Goal: Task Accomplishment & Management: Manage account settings

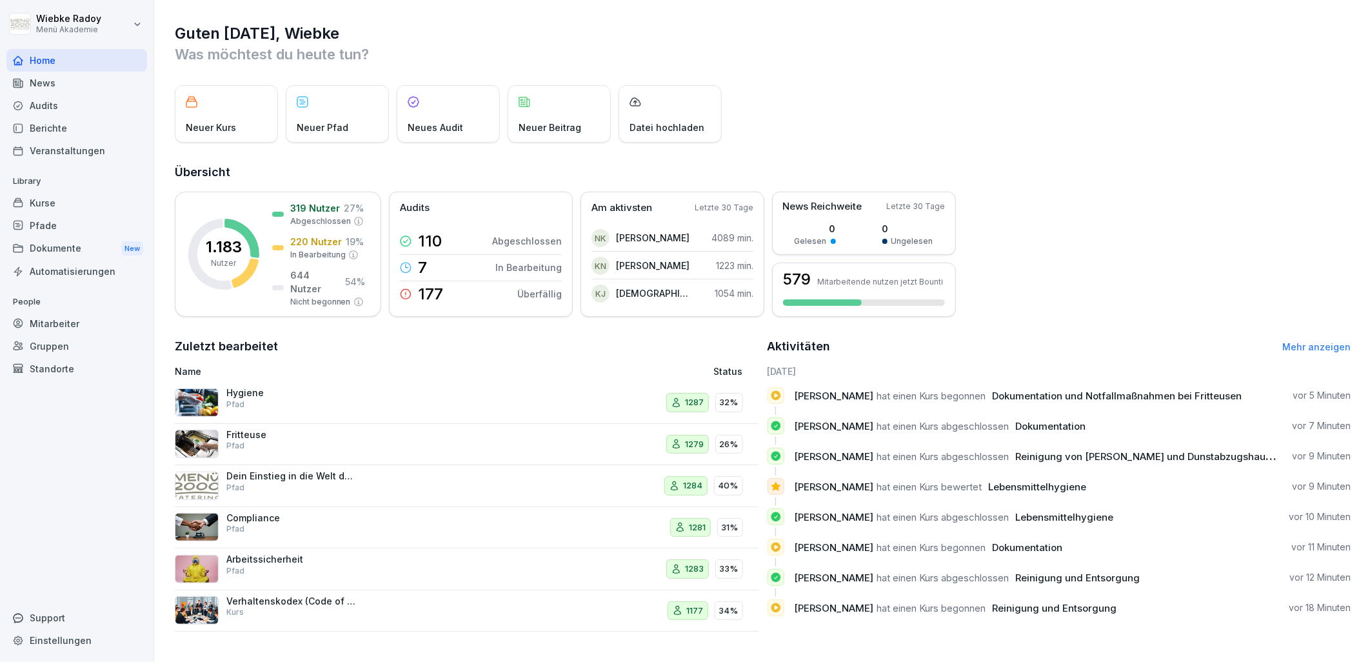
scroll to position [3, 0]
click at [71, 105] on div "Audits" at bounding box center [76, 105] width 141 height 23
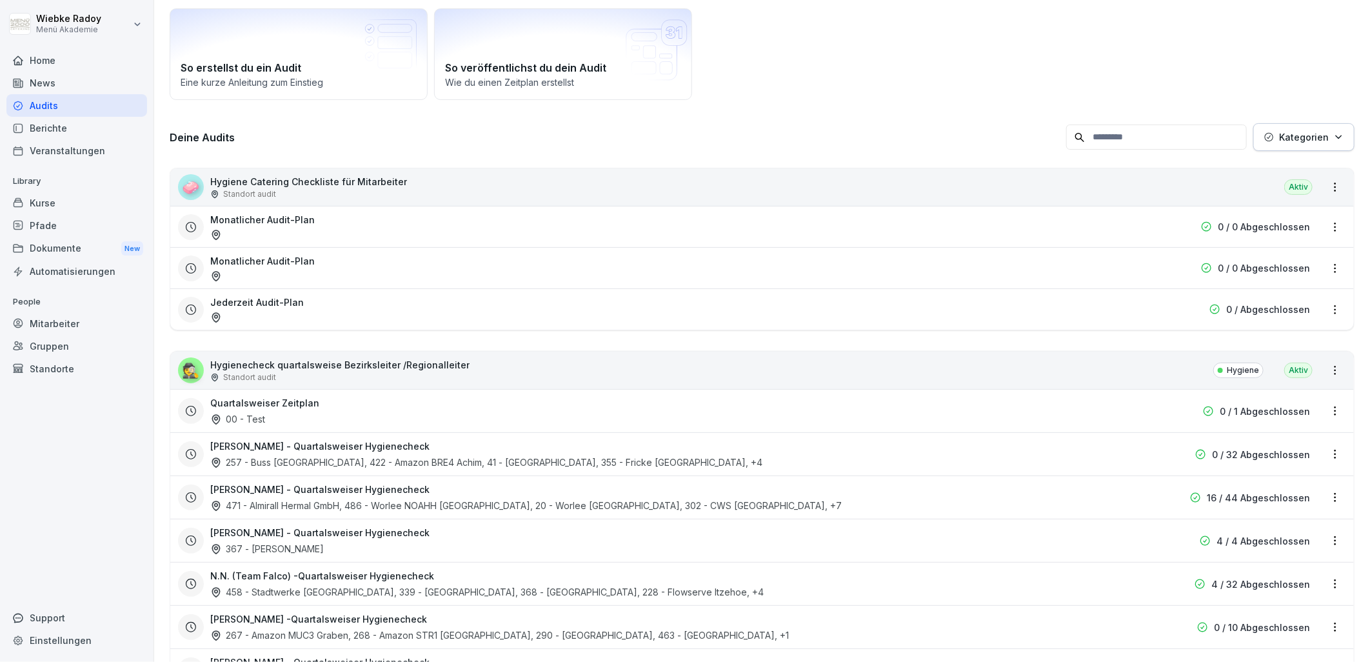
scroll to position [143, 0]
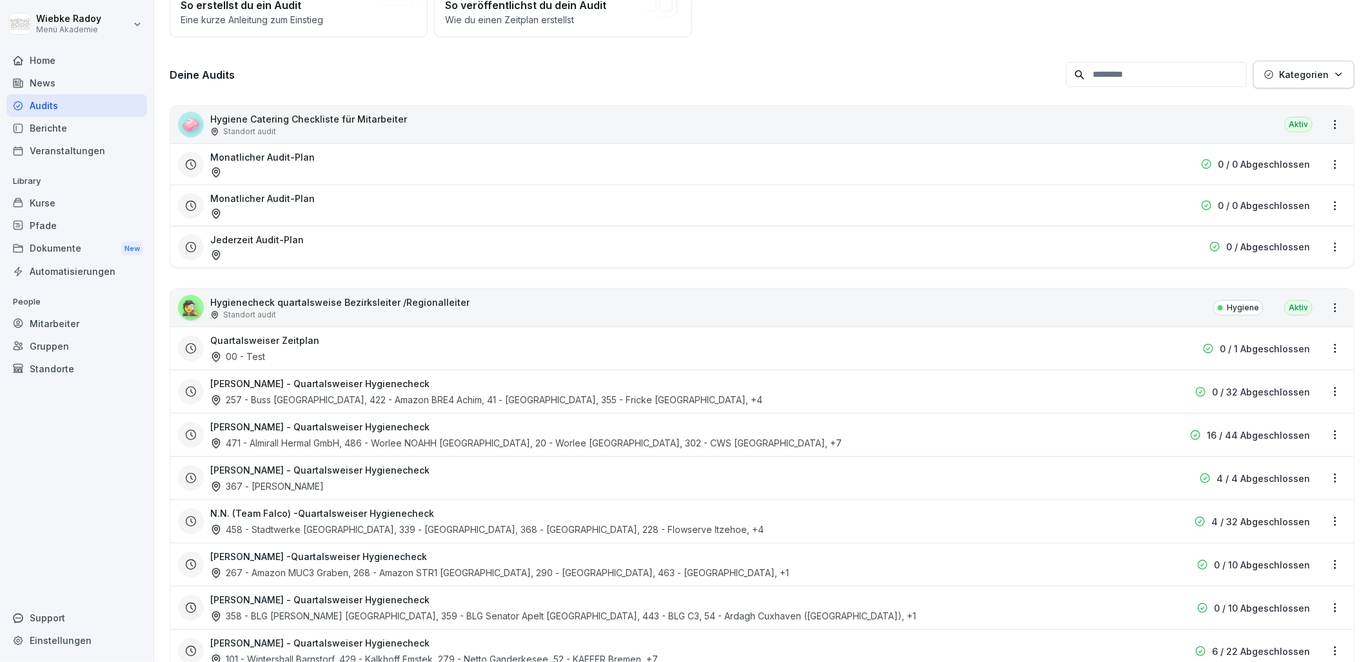
click at [343, 350] on div "Quartalsweiser Zeitplan 00 - Test" at bounding box center [679, 349] width 939 height 30
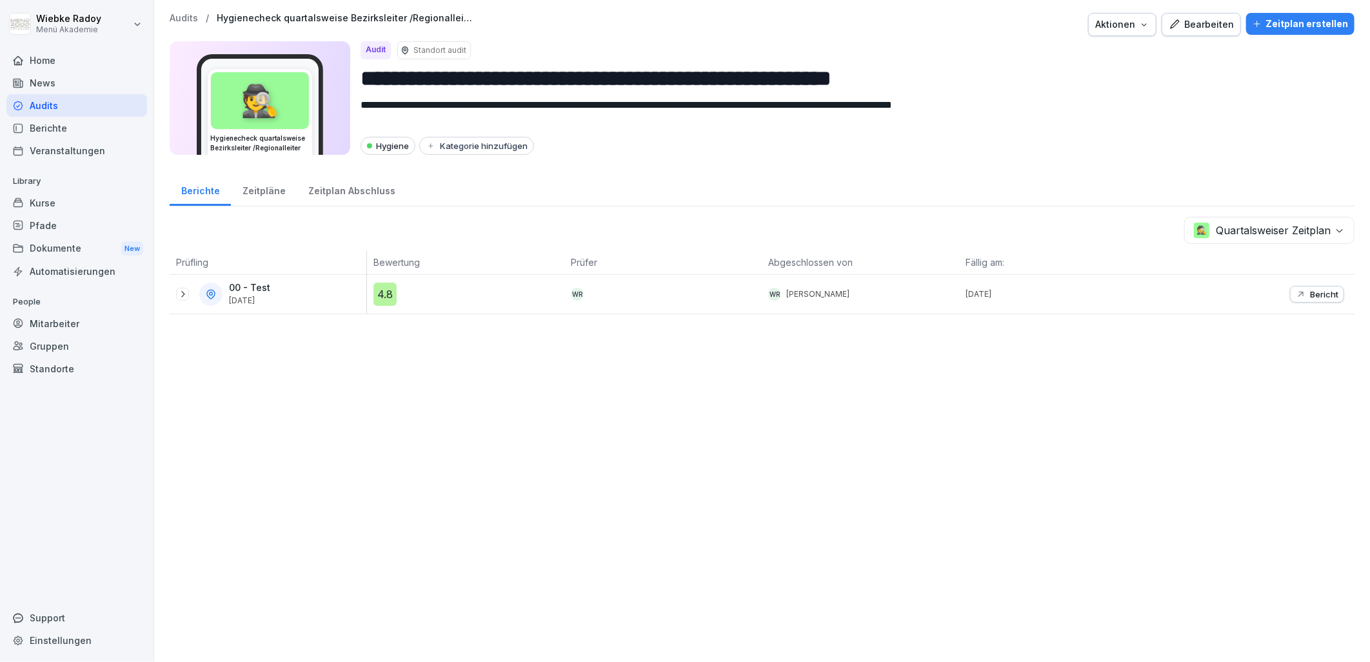
click at [1285, 29] on div "Zeitplan erstellen" at bounding box center [1300, 24] width 95 height 14
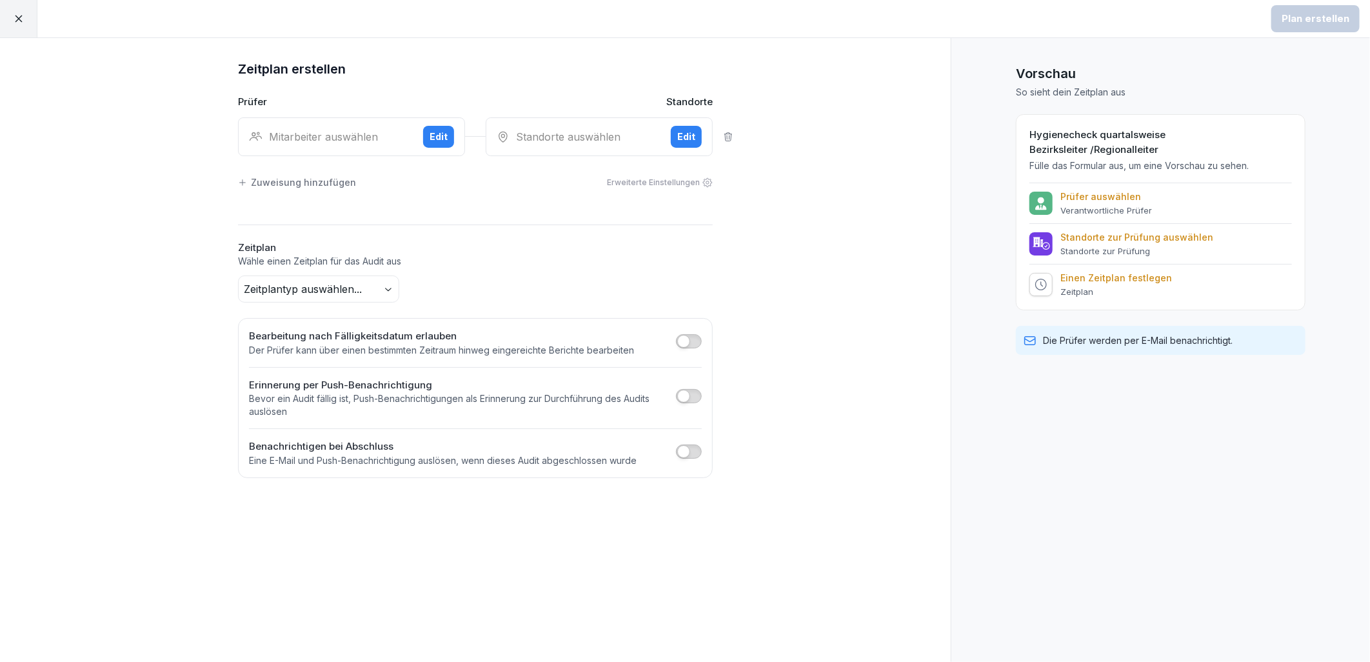
click at [334, 145] on div "Mitarbeiter auswählen Edit" at bounding box center [351, 136] width 227 height 39
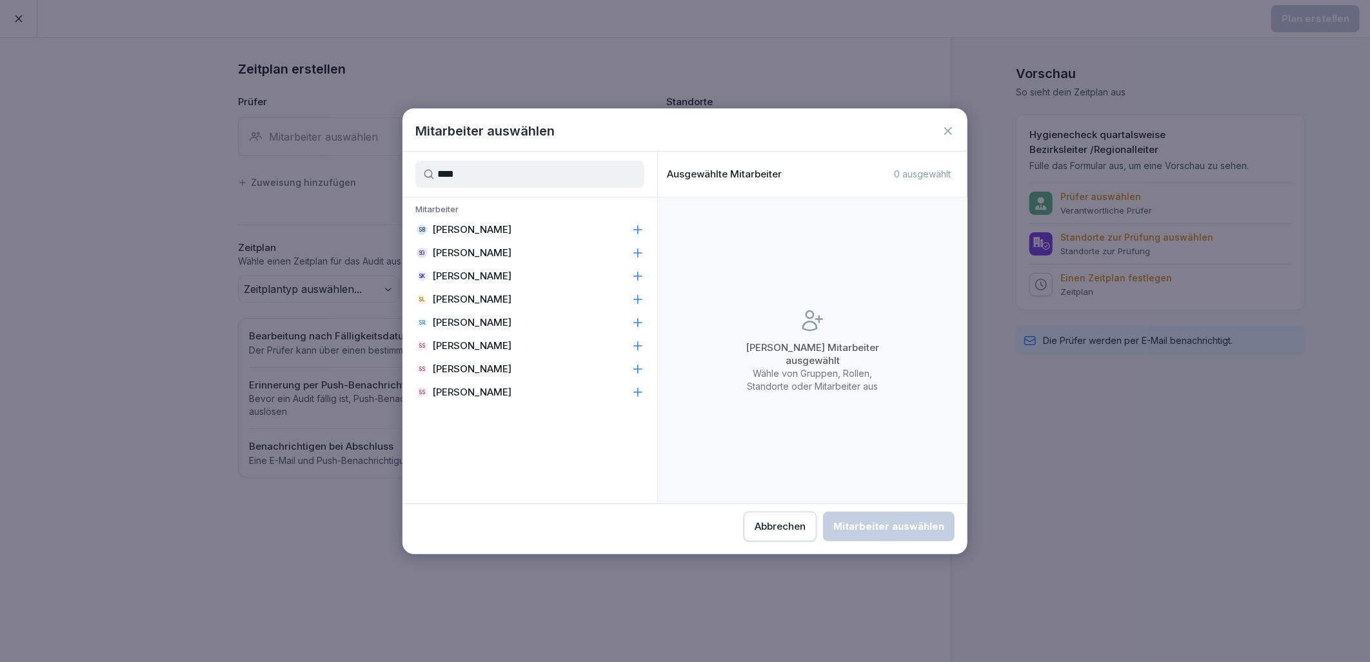
click at [514, 319] on div "SR [PERSON_NAME]" at bounding box center [530, 322] width 255 height 23
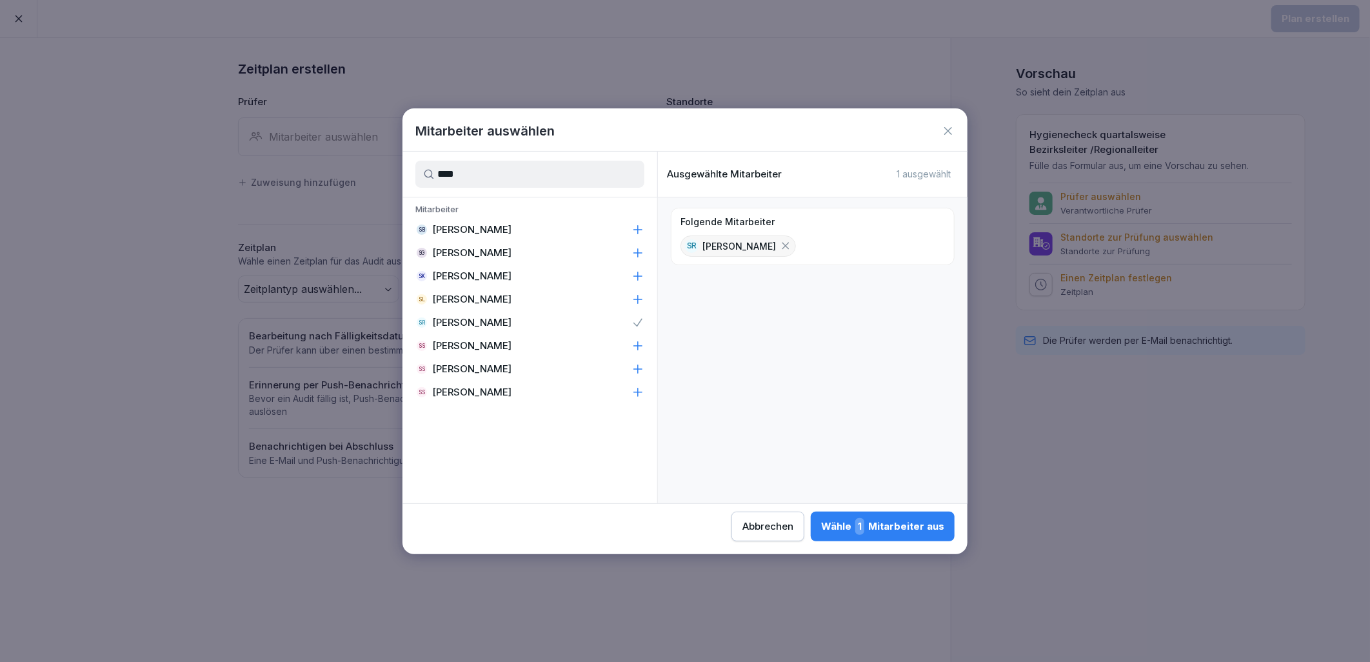
drag, startPoint x: 490, startPoint y: 174, endPoint x: 410, endPoint y: 174, distance: 80.0
click at [411, 174] on div "****" at bounding box center [530, 174] width 255 height 45
click at [494, 294] on p "[PERSON_NAME]" at bounding box center [471, 299] width 79 height 13
drag, startPoint x: 476, startPoint y: 174, endPoint x: 410, endPoint y: 175, distance: 65.8
click at [410, 175] on div "******" at bounding box center [530, 174] width 255 height 45
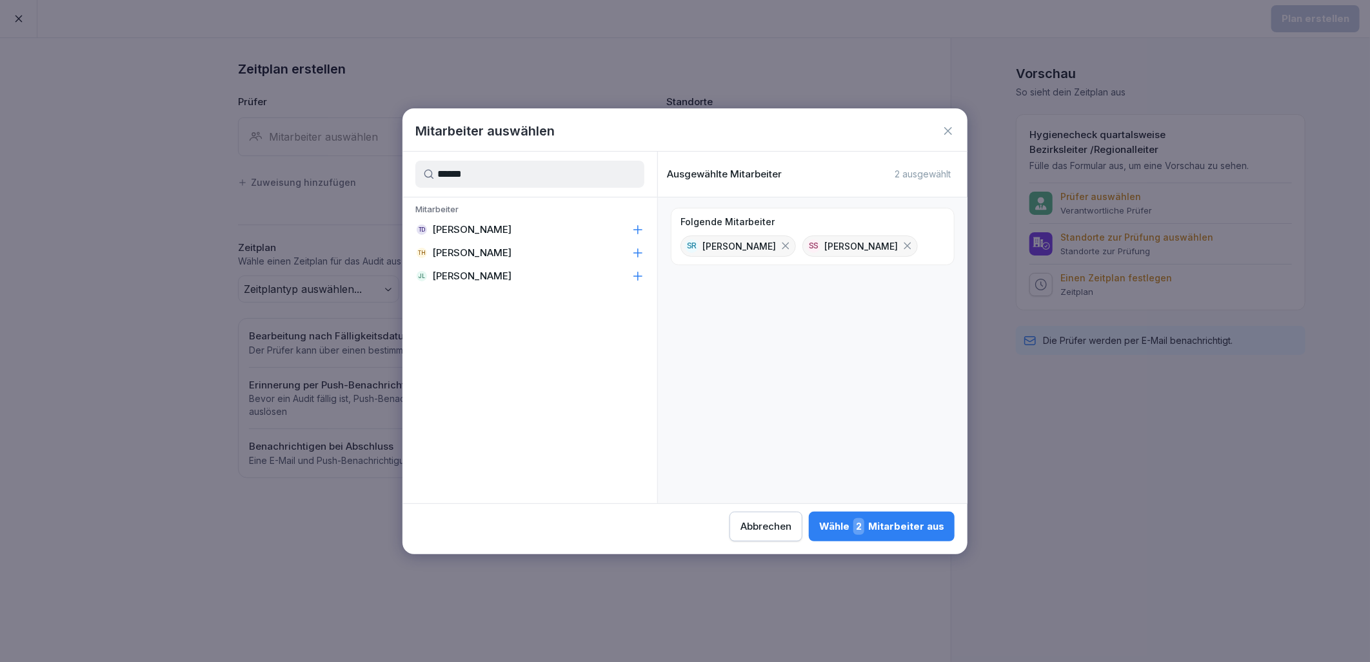
click at [508, 230] on div "TD [PERSON_NAME]" at bounding box center [530, 229] width 255 height 23
click at [495, 165] on input "******" at bounding box center [529, 174] width 229 height 27
drag, startPoint x: 510, startPoint y: 173, endPoint x: 411, endPoint y: 177, distance: 98.8
click at [411, 177] on div "******" at bounding box center [530, 174] width 255 height 45
type input "****"
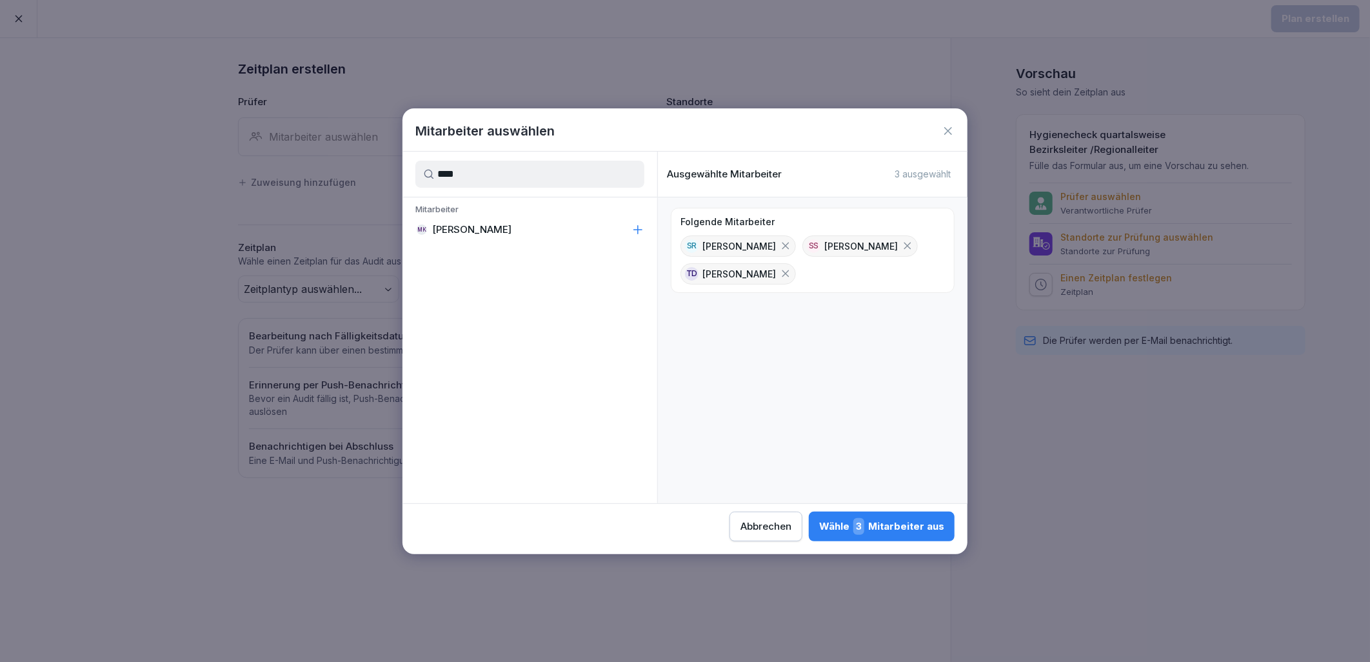
click at [525, 243] on div "Mitarbeiter MK [PERSON_NAME]" at bounding box center [530, 221] width 255 height 49
drag, startPoint x: 526, startPoint y: 225, endPoint x: 712, endPoint y: 315, distance: 206.6
click at [527, 225] on div "MK [PERSON_NAME]" at bounding box center [530, 229] width 255 height 23
click at [886, 525] on div "Wähle 4 Mitarbeiter aus" at bounding box center [882, 526] width 126 height 17
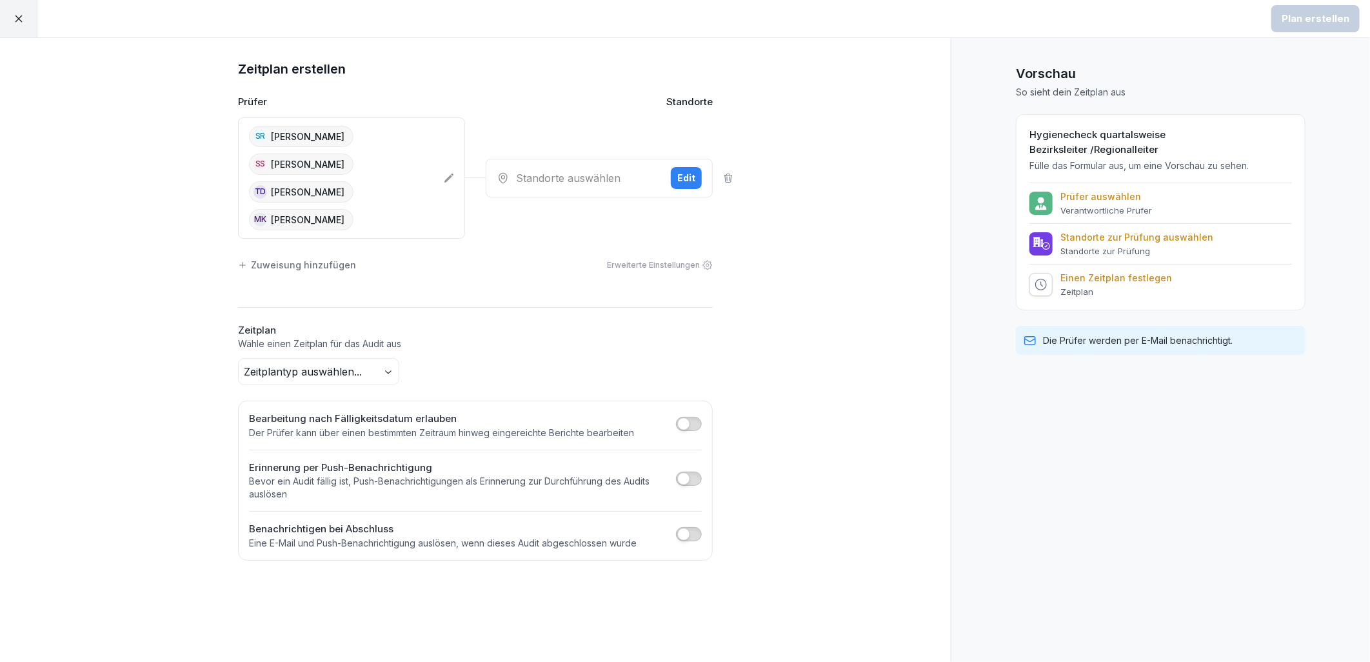
click at [570, 159] on div "Standorte auswählen Edit" at bounding box center [599, 178] width 227 height 39
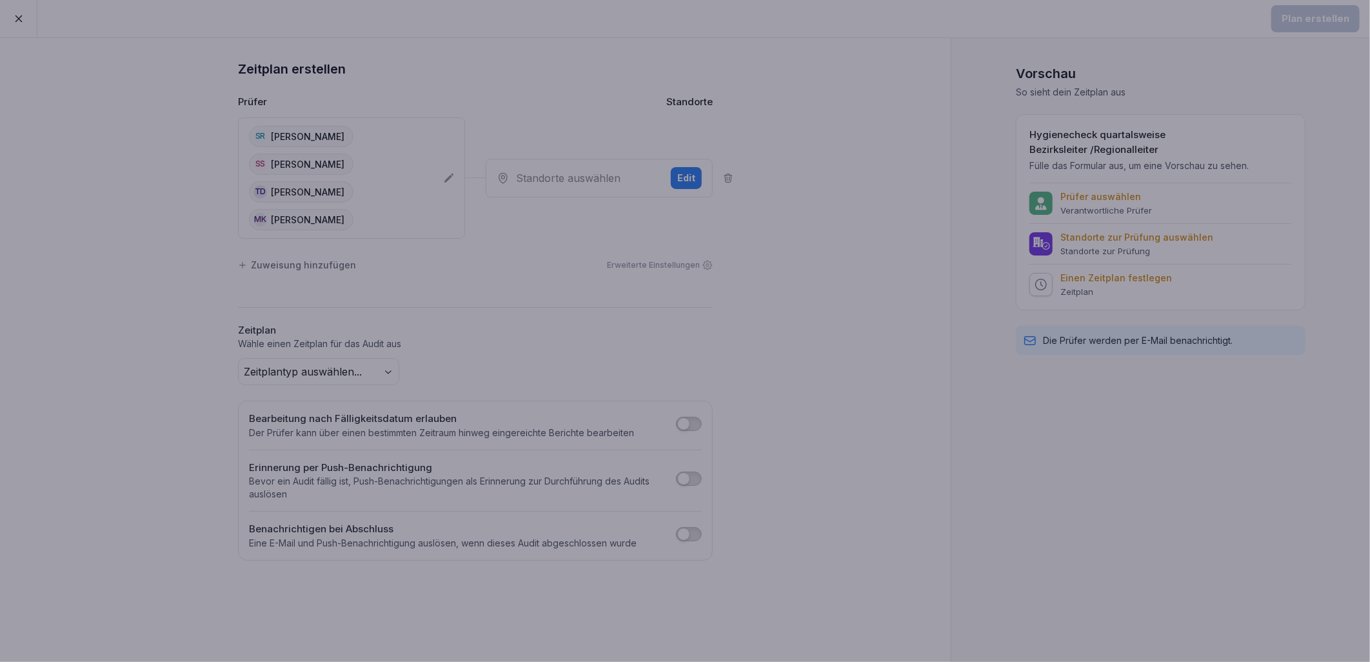
click at [460, 284] on div at bounding box center [685, 331] width 1370 height 662
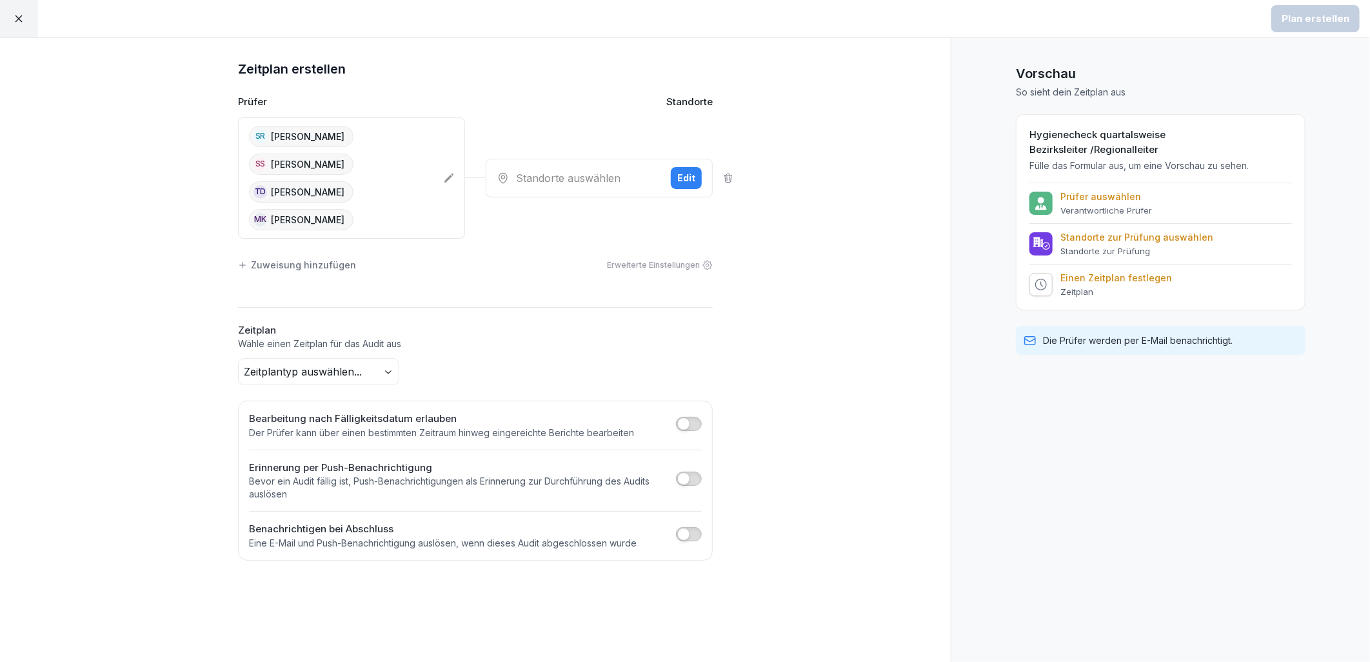
click at [345, 350] on body "Plan erstellen Zeitplan erstellen Prüfer Standorte SR [PERSON_NAME] SS [PERSON_…" at bounding box center [685, 331] width 1370 height 662
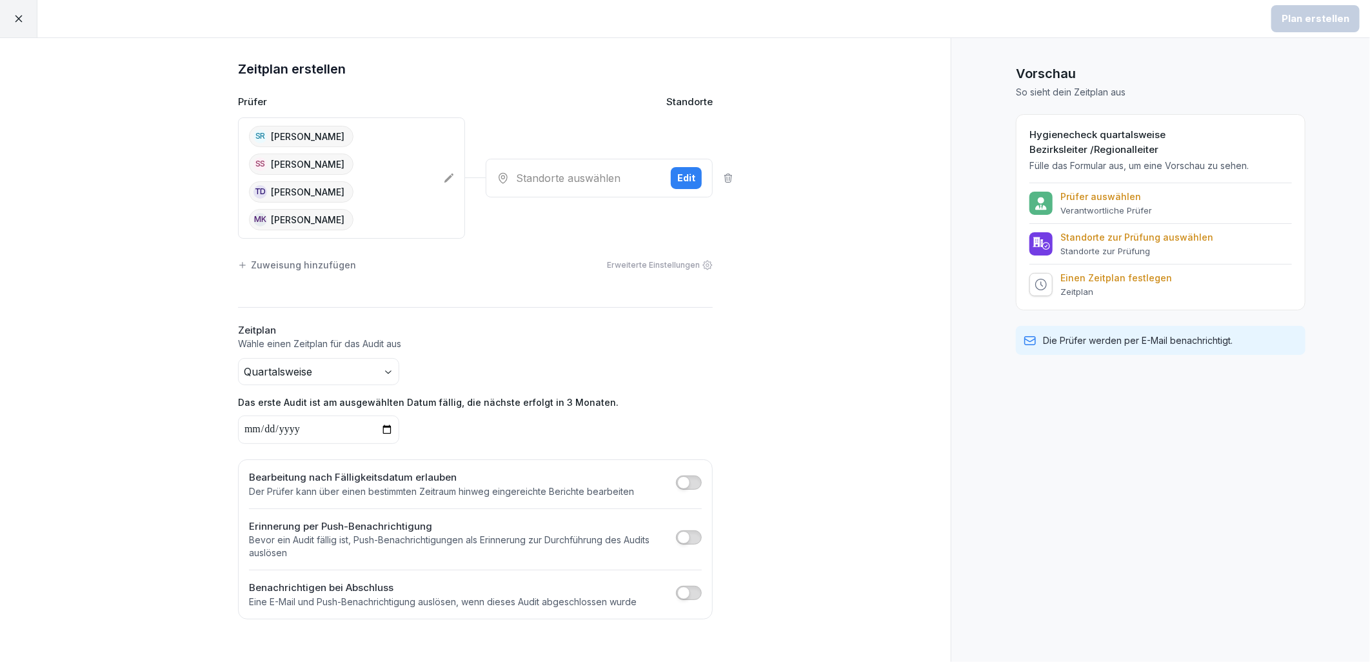
click at [528, 395] on div "Das erste Audit ist am ausgewählten Datum fällig, die nächste erfolgt in 3 Mona…" at bounding box center [475, 419] width 475 height 48
click at [395, 415] on input "date" at bounding box center [318, 429] width 161 height 28
click at [387, 415] on input "date" at bounding box center [318, 429] width 161 height 28
type input "**********"
click at [497, 395] on p "Das erste Audit ist am ausgewählten Datum fällig, die nächste erfolgt in 3 Mona…" at bounding box center [475, 402] width 475 height 14
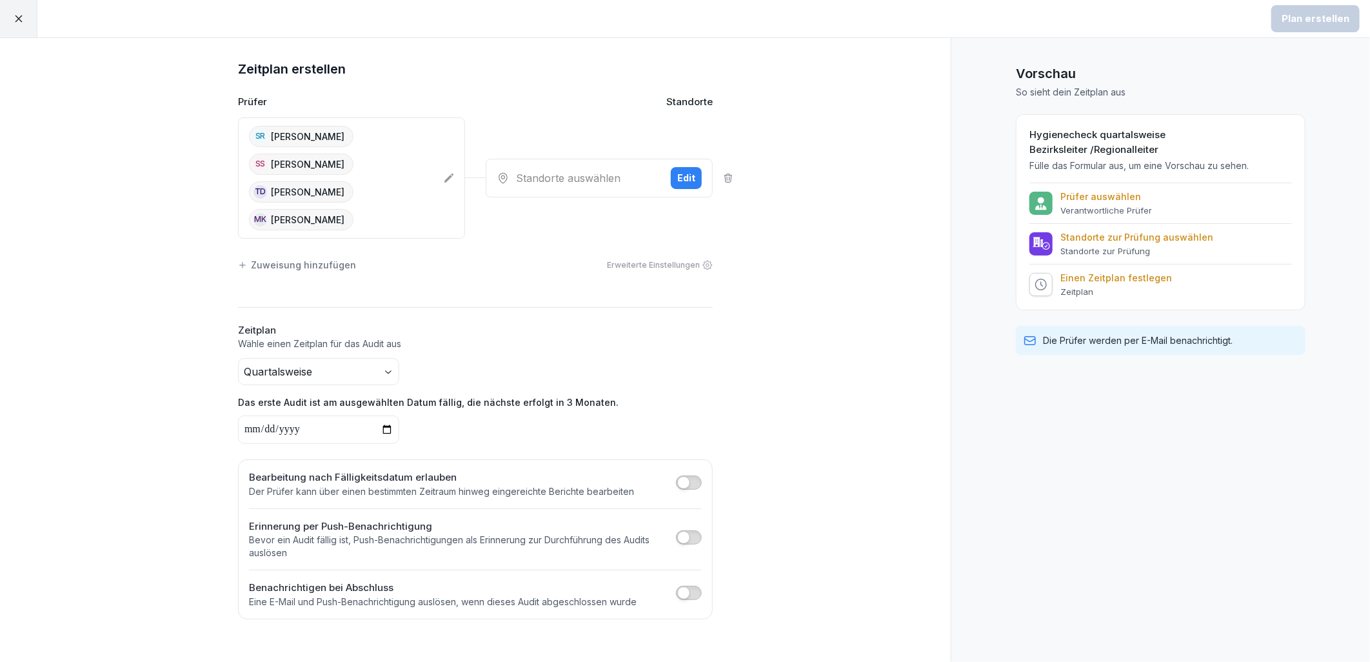
click at [684, 476] on span "button" at bounding box center [683, 482] width 13 height 13
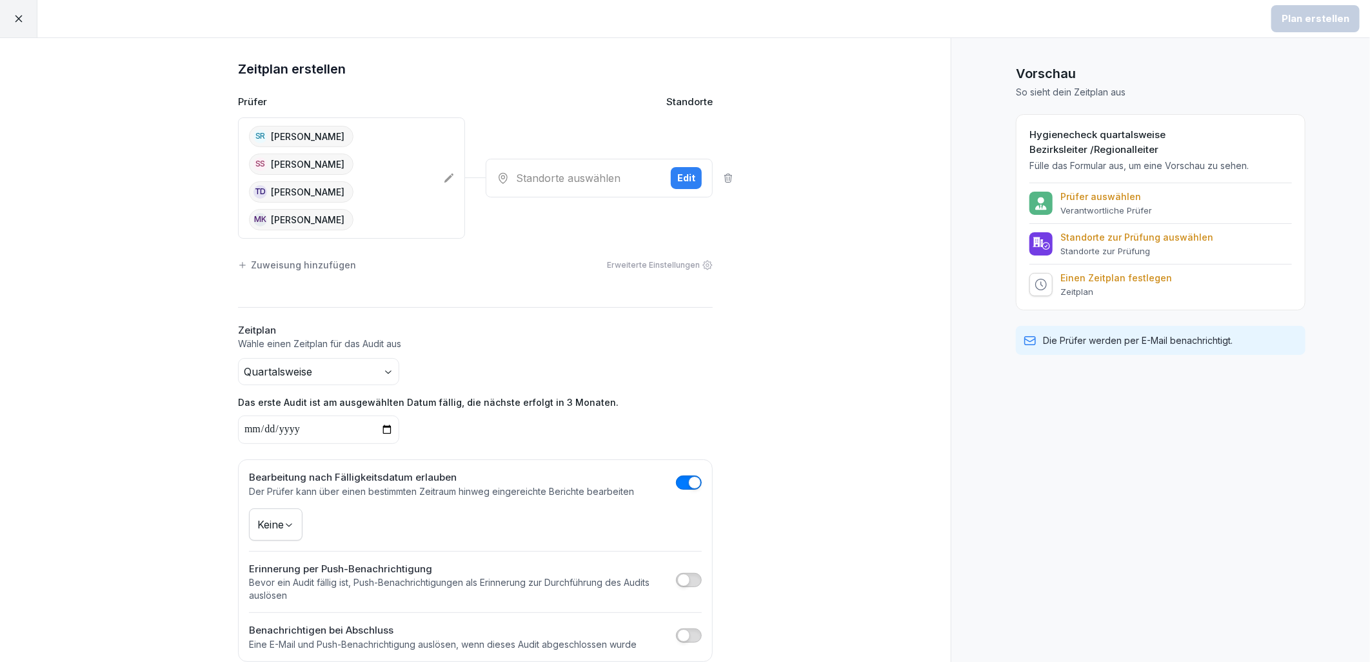
click at [291, 508] on body "**********" at bounding box center [685, 331] width 1370 height 662
drag, startPoint x: 270, startPoint y: 649, endPoint x: 331, endPoint y: 630, distance: 64.3
drag, startPoint x: 746, startPoint y: 475, endPoint x: 775, endPoint y: 473, distance: 29.1
click at [746, 475] on div "**********" at bounding box center [475, 360] width 951 height 644
click at [684, 171] on div "Edit" at bounding box center [686, 178] width 18 height 14
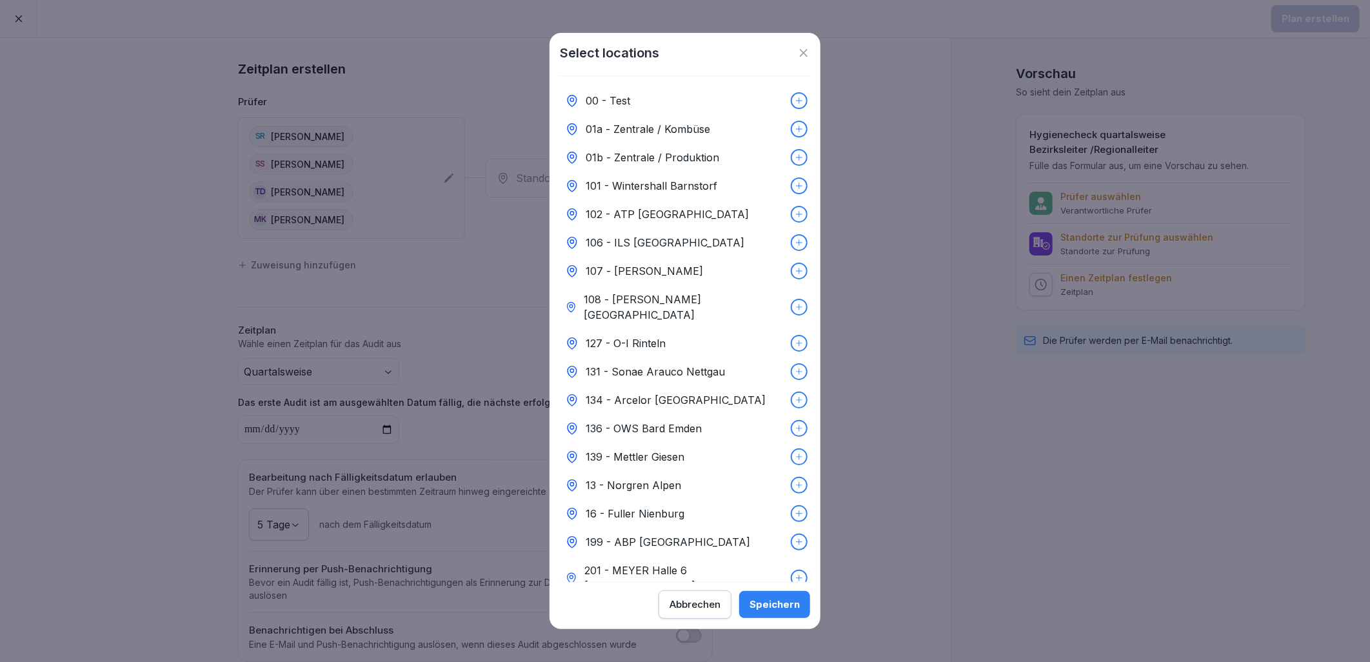
click at [674, 604] on div "Abbrechen" at bounding box center [695, 604] width 51 height 14
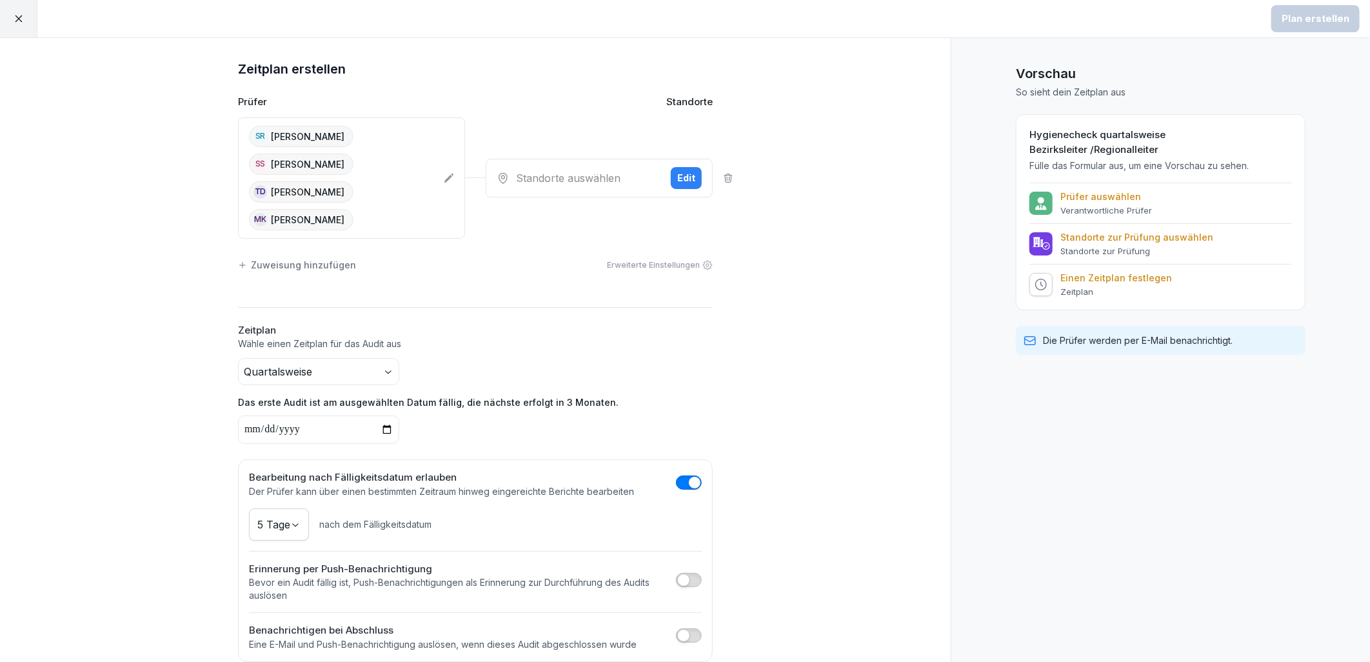
click at [597, 170] on div "Standorte auswählen" at bounding box center [579, 177] width 164 height 15
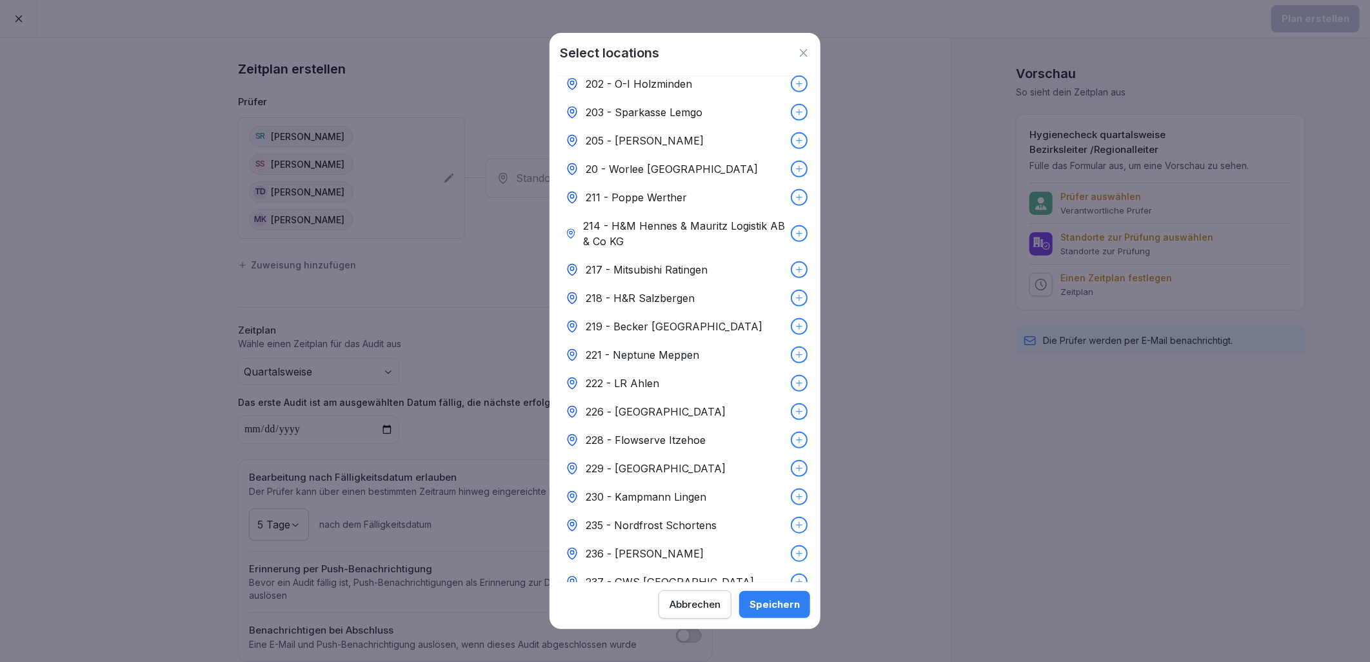
scroll to position [3728, 0]
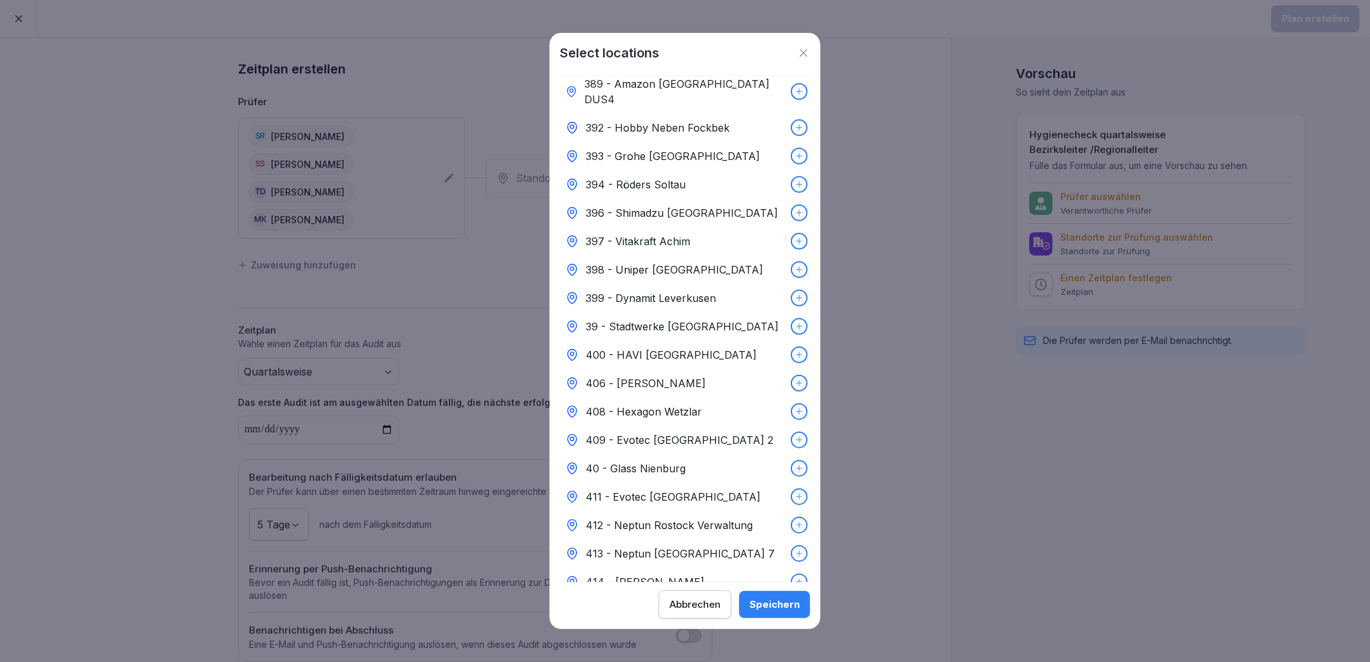
click at [672, 517] on p "412 - Neptun Rostock Verwaltung" at bounding box center [669, 524] width 167 height 15
click at [678, 546] on p "413 - Neptun [GEOGRAPHIC_DATA] 7" at bounding box center [680, 553] width 189 height 15
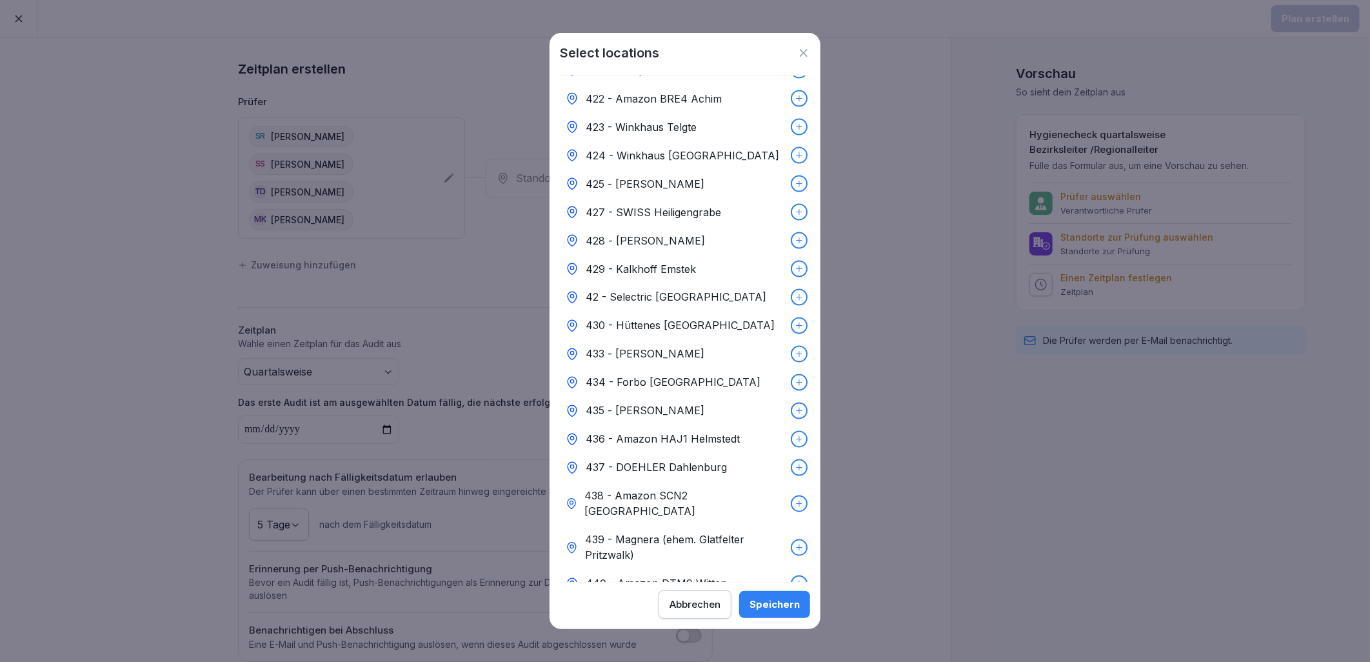
click at [737, 532] on p "439 - Magnera (ehem. Glatfelter Pritzwalk)" at bounding box center [685, 547] width 201 height 31
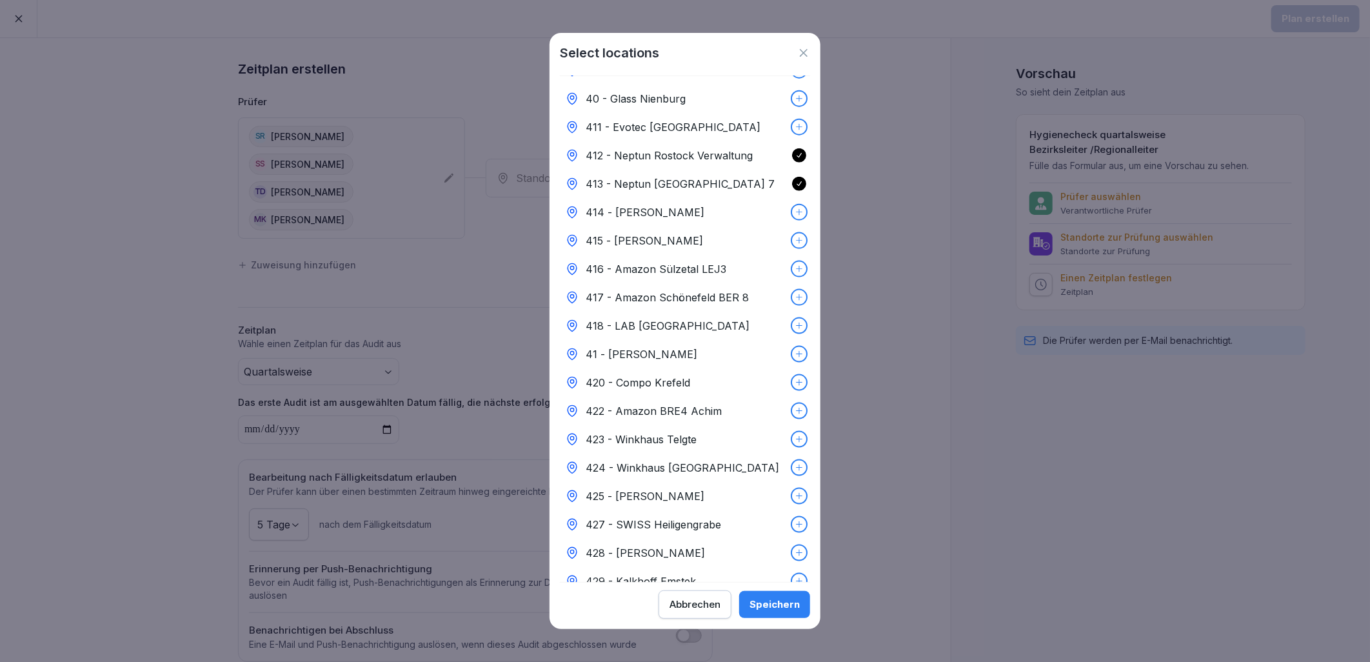
click at [698, 517] on p "427 - SWISS Heiligengrabe" at bounding box center [653, 524] width 135 height 15
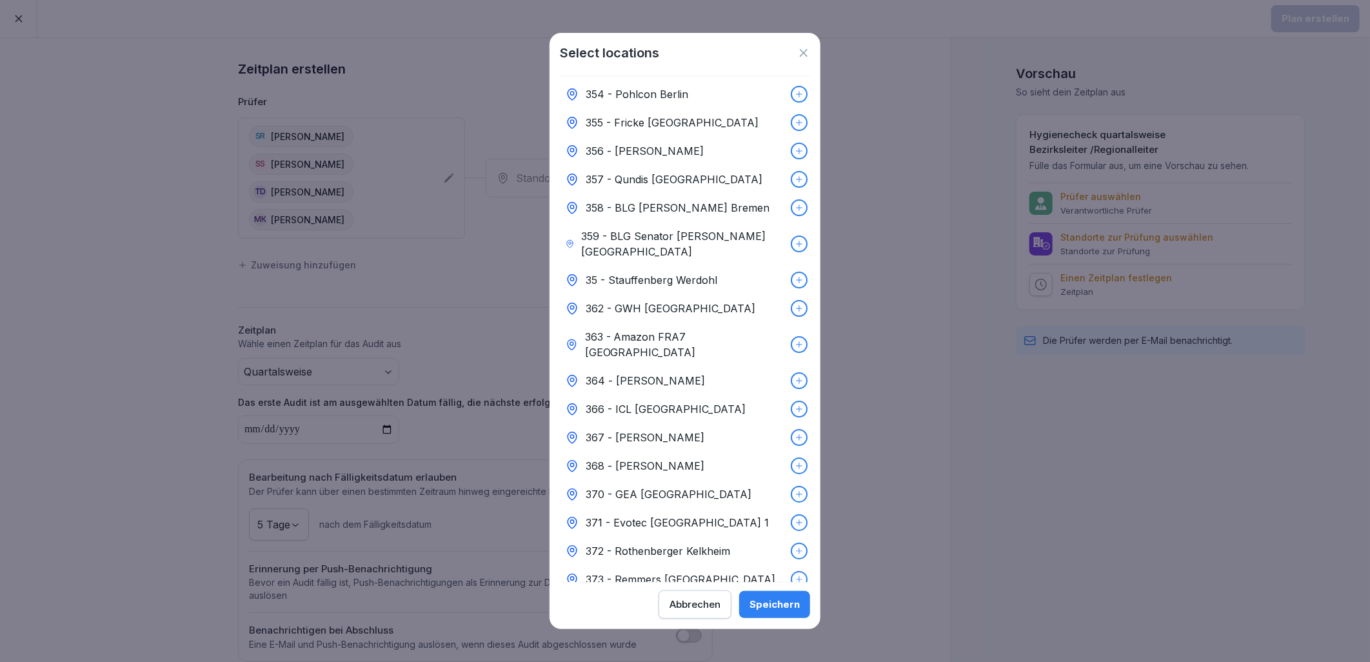
click at [761, 480] on div "370 - GEA [GEOGRAPHIC_DATA]" at bounding box center [685, 494] width 250 height 28
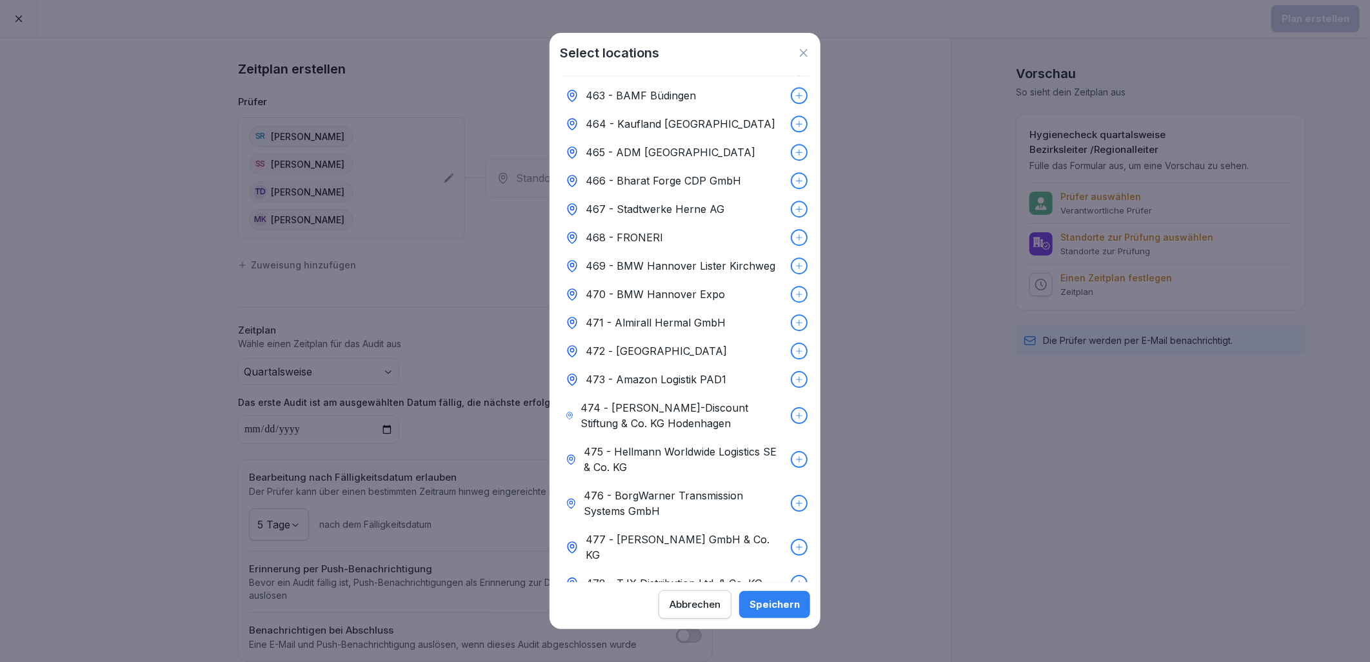
click at [743, 532] on p "477 - [PERSON_NAME] GmbH & Co. KG" at bounding box center [686, 547] width 200 height 31
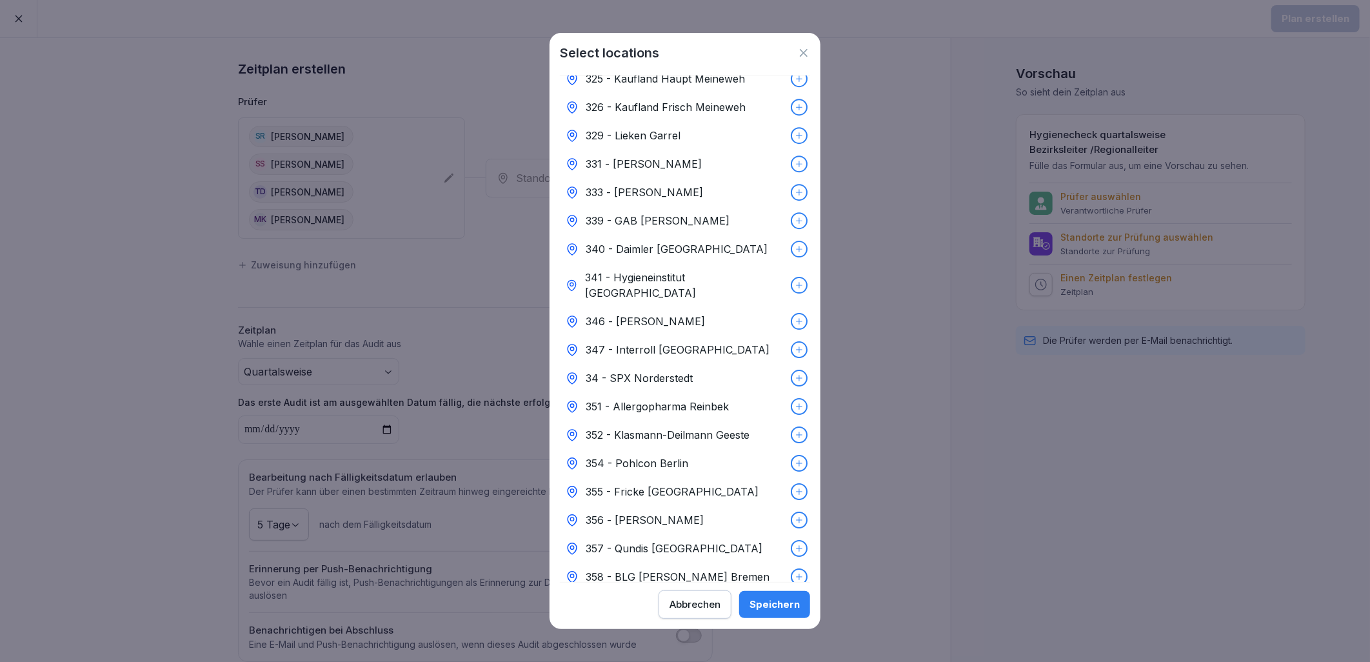
click at [724, 449] on div "354 - Pohlcon Berlin" at bounding box center [685, 463] width 250 height 28
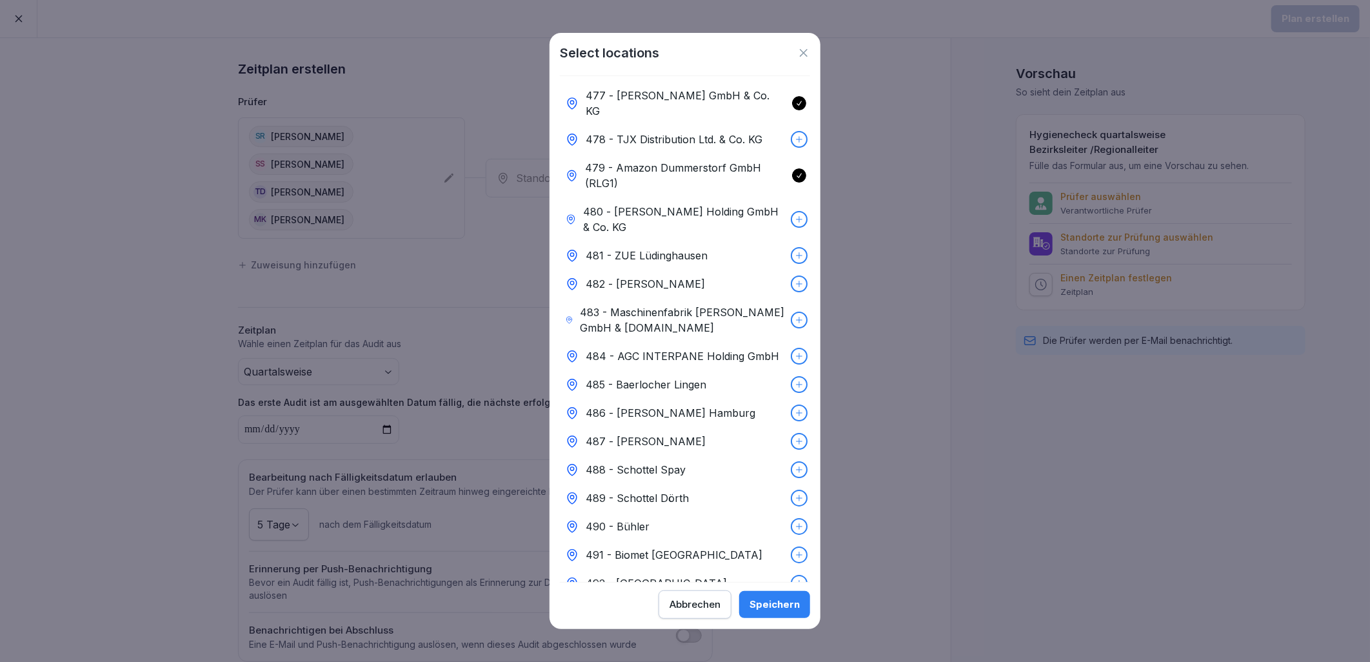
click at [661, 547] on p "491 - Biomet [GEOGRAPHIC_DATA]" at bounding box center [674, 554] width 177 height 15
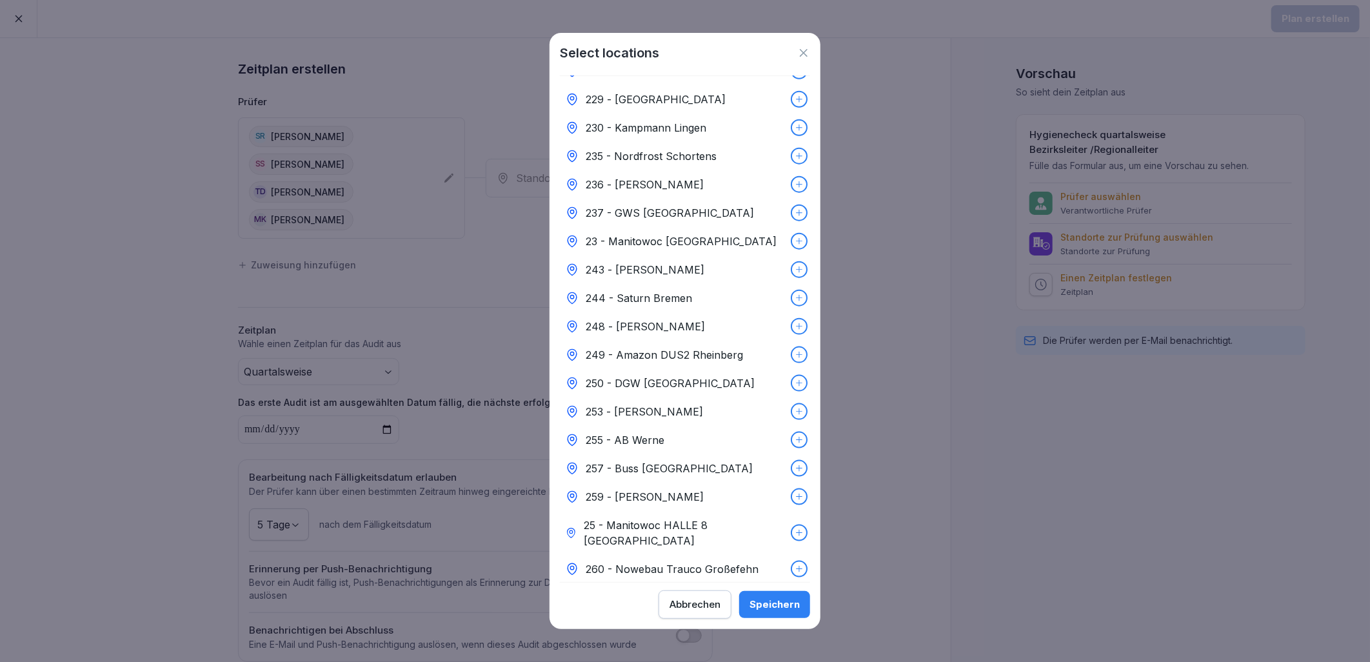
scroll to position [3869, 0]
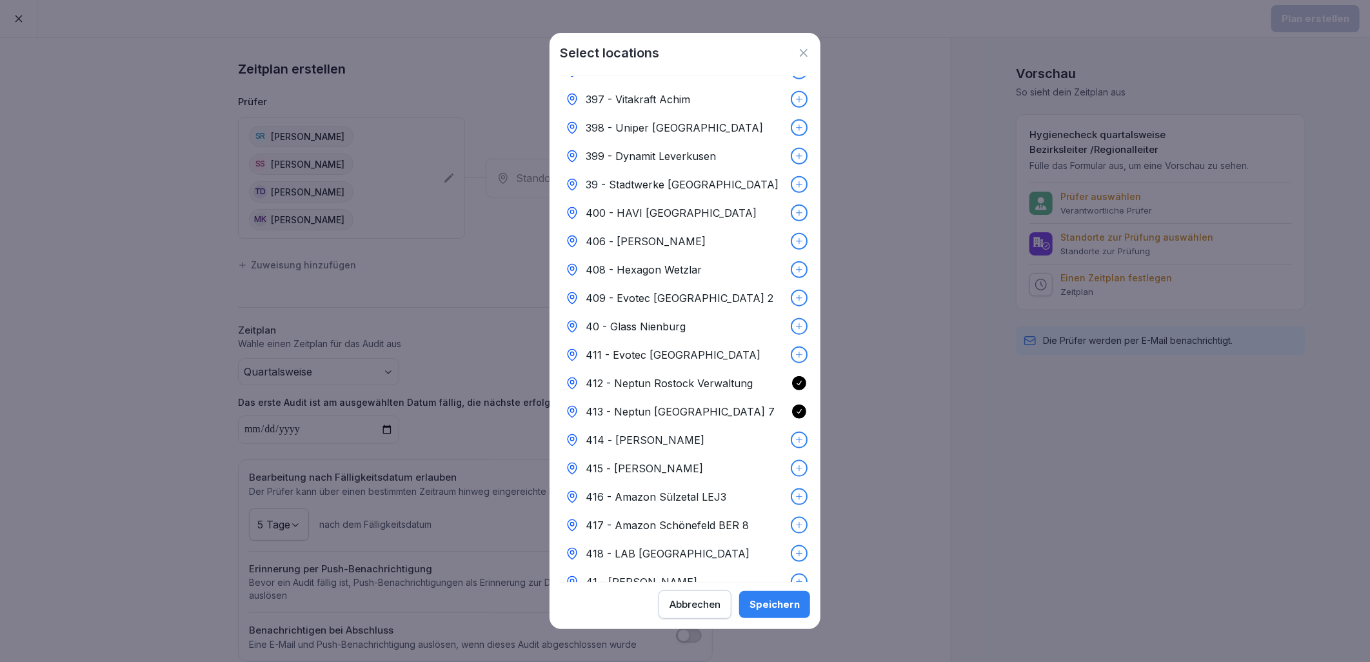
click at [734, 517] on p "417 - Amazon Schönefeld BER 8" at bounding box center [667, 524] width 163 height 15
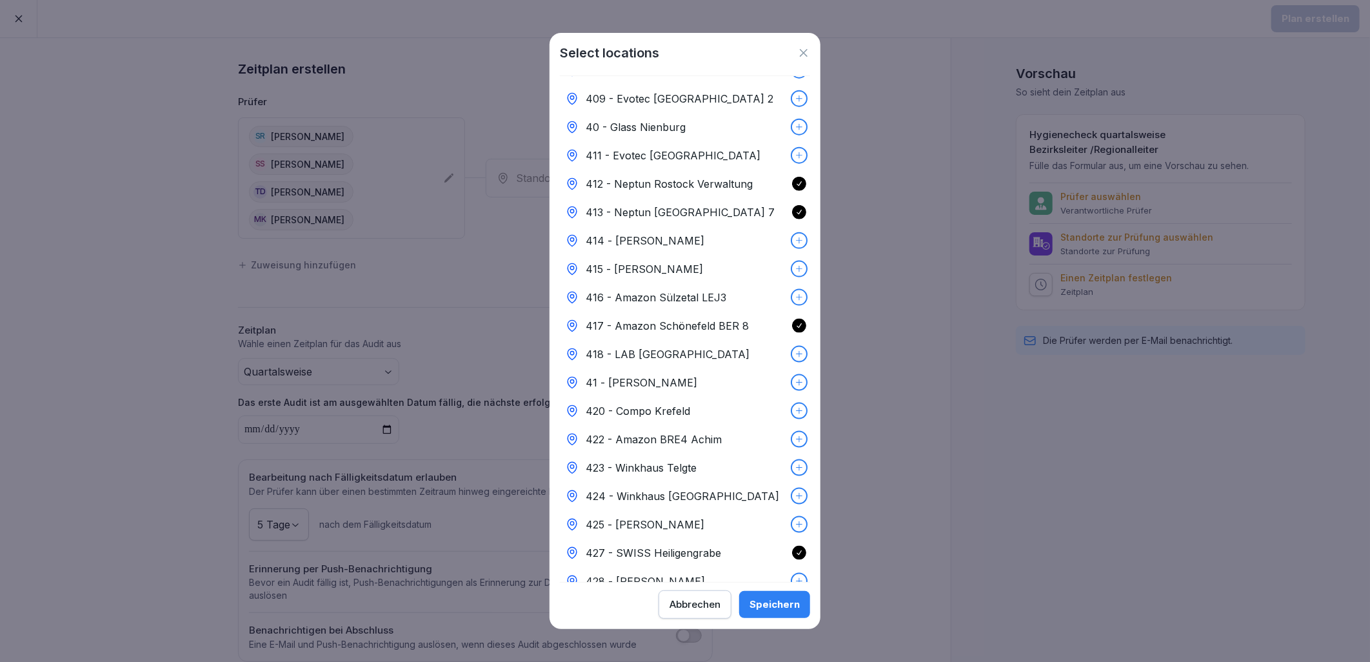
scroll to position [5109, 0]
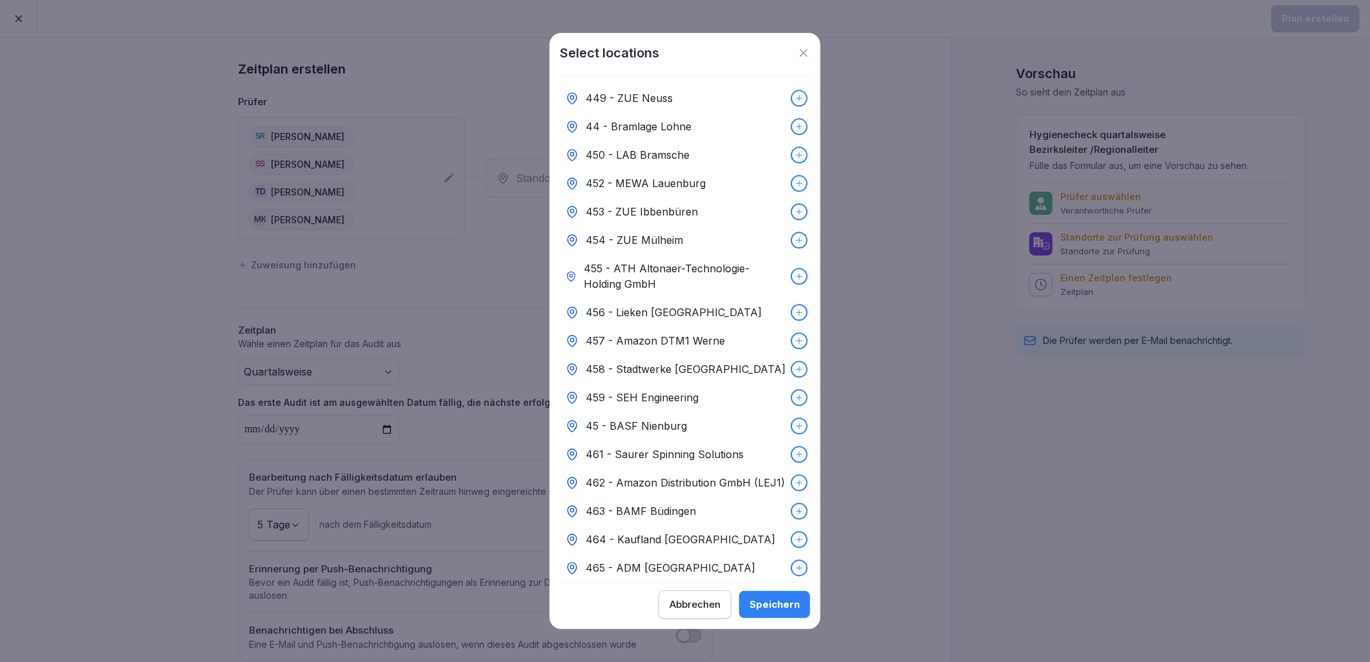
click at [754, 525] on div "464 - Kaufland [GEOGRAPHIC_DATA]" at bounding box center [685, 539] width 250 height 28
click at [777, 599] on div "Speichern" at bounding box center [775, 604] width 50 height 14
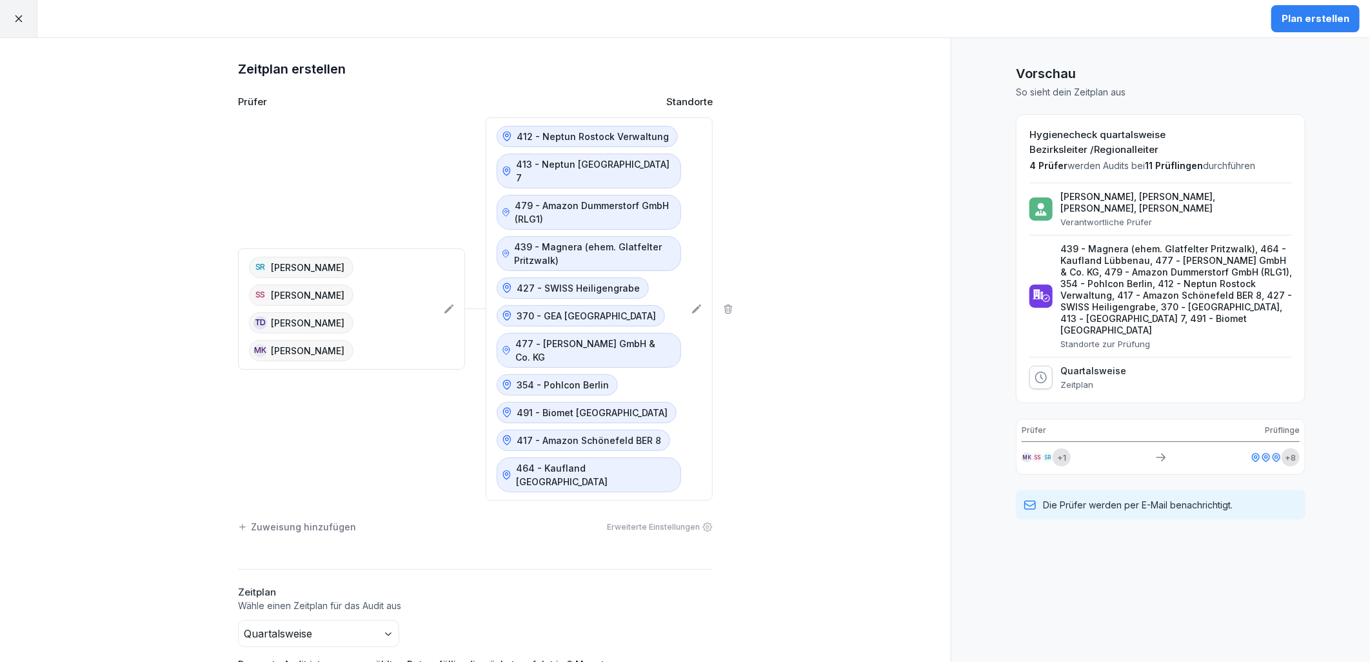
click at [1310, 19] on div "Plan erstellen" at bounding box center [1316, 19] width 68 height 14
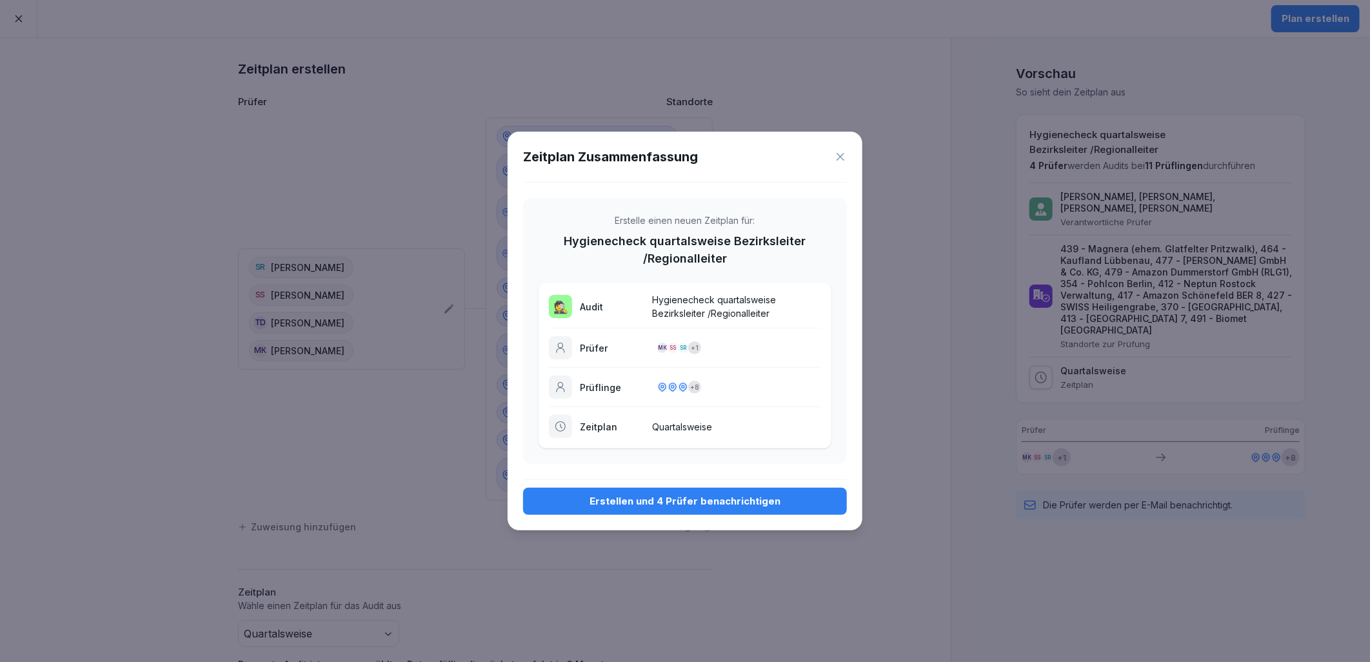
click at [739, 504] on div "Erstellen und 4 Prüfer benachrichtigen" at bounding box center [685, 501] width 303 height 14
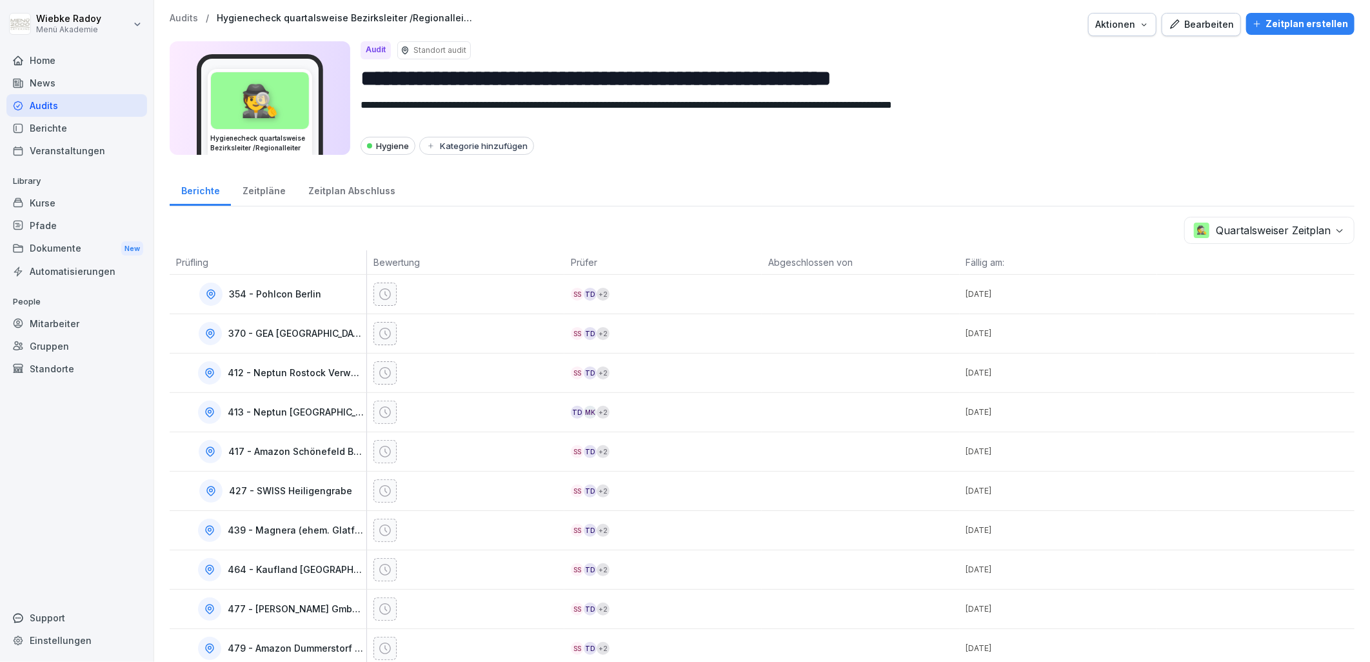
click at [1190, 27] on div "Bearbeiten" at bounding box center [1201, 24] width 65 height 14
drag, startPoint x: 256, startPoint y: 189, endPoint x: 333, endPoint y: 288, distance: 125.6
click at [256, 189] on div "Zeitpläne" at bounding box center [264, 189] width 66 height 33
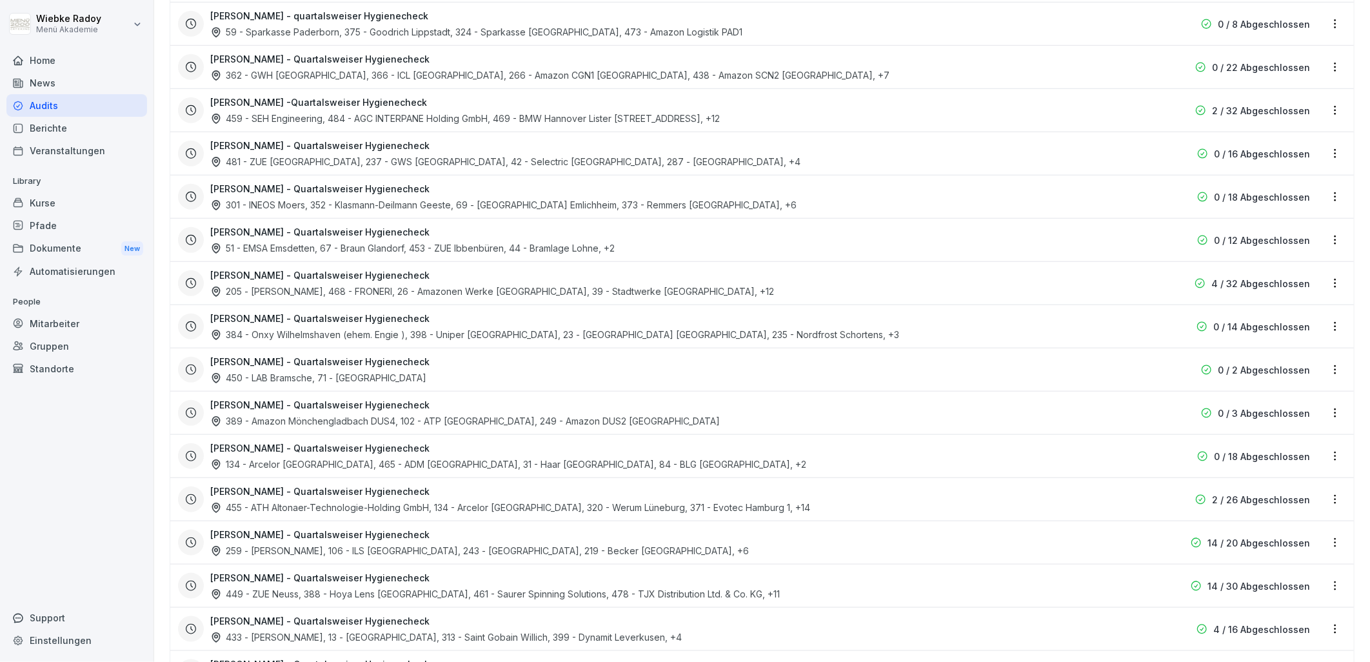
scroll to position [892, 0]
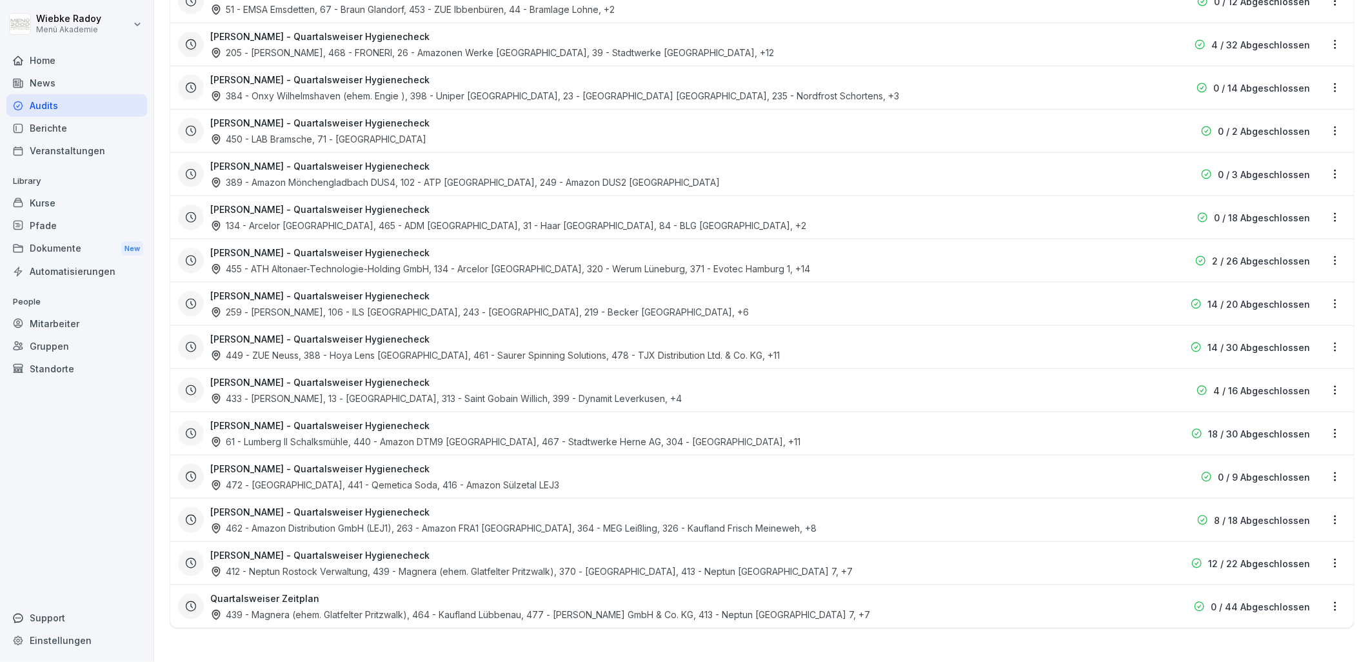
click at [1324, 600] on html "**********" at bounding box center [685, 331] width 1370 height 662
click at [1289, 551] on div "Zeitplan umbenennen" at bounding box center [1273, 550] width 123 height 21
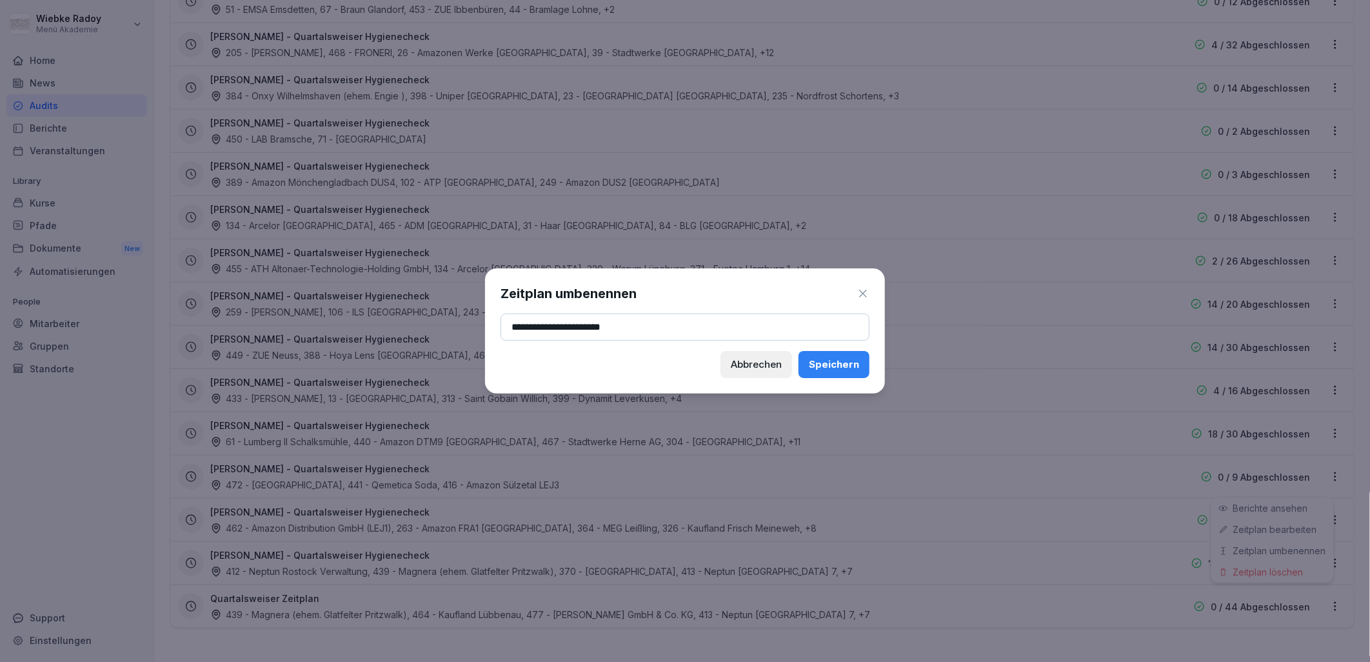
click at [510, 327] on input "**********" at bounding box center [685, 327] width 369 height 27
drag, startPoint x: 692, startPoint y: 326, endPoint x: 648, endPoint y: 332, distance: 44.3
click at [648, 332] on input "**********" at bounding box center [685, 327] width 369 height 27
click at [573, 327] on input "**********" at bounding box center [685, 327] width 369 height 27
click at [583, 328] on input "**********" at bounding box center [685, 327] width 369 height 27
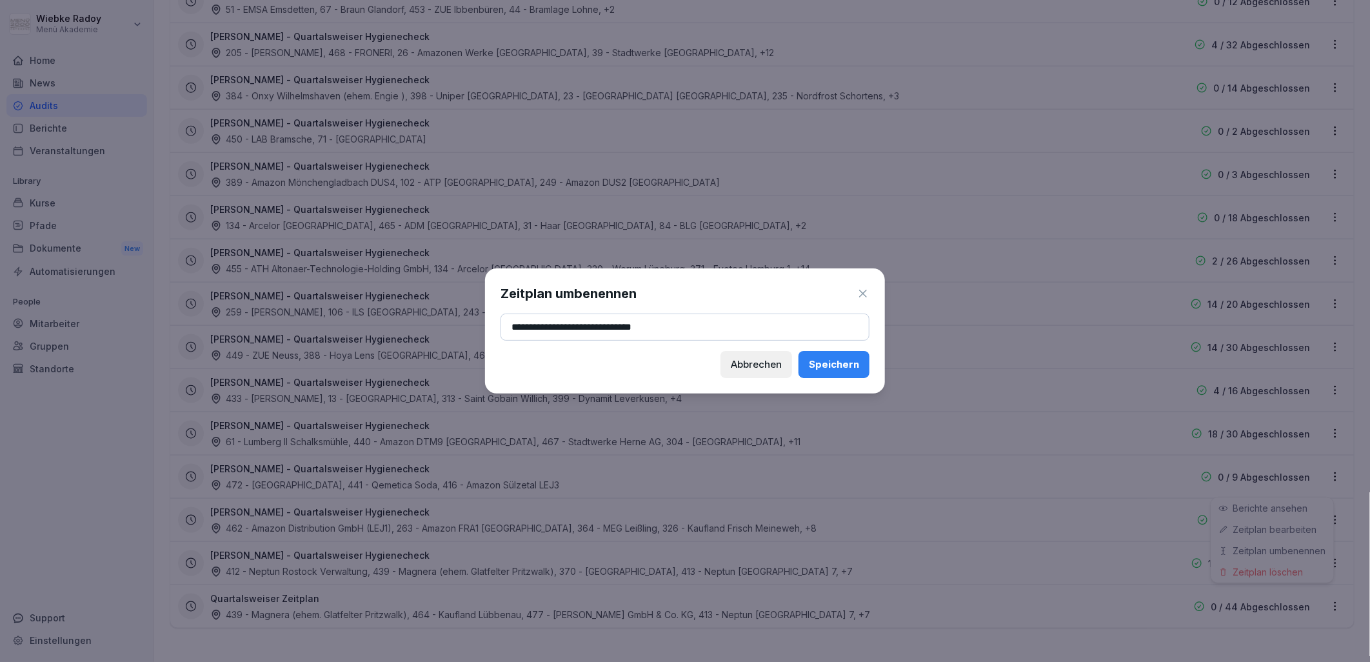
drag, startPoint x: 658, startPoint y: 330, endPoint x: 671, endPoint y: 329, distance: 12.9
click at [666, 329] on input "**********" at bounding box center [685, 327] width 369 height 27
type input "**********"
click at [850, 364] on div "Speichern" at bounding box center [834, 364] width 50 height 14
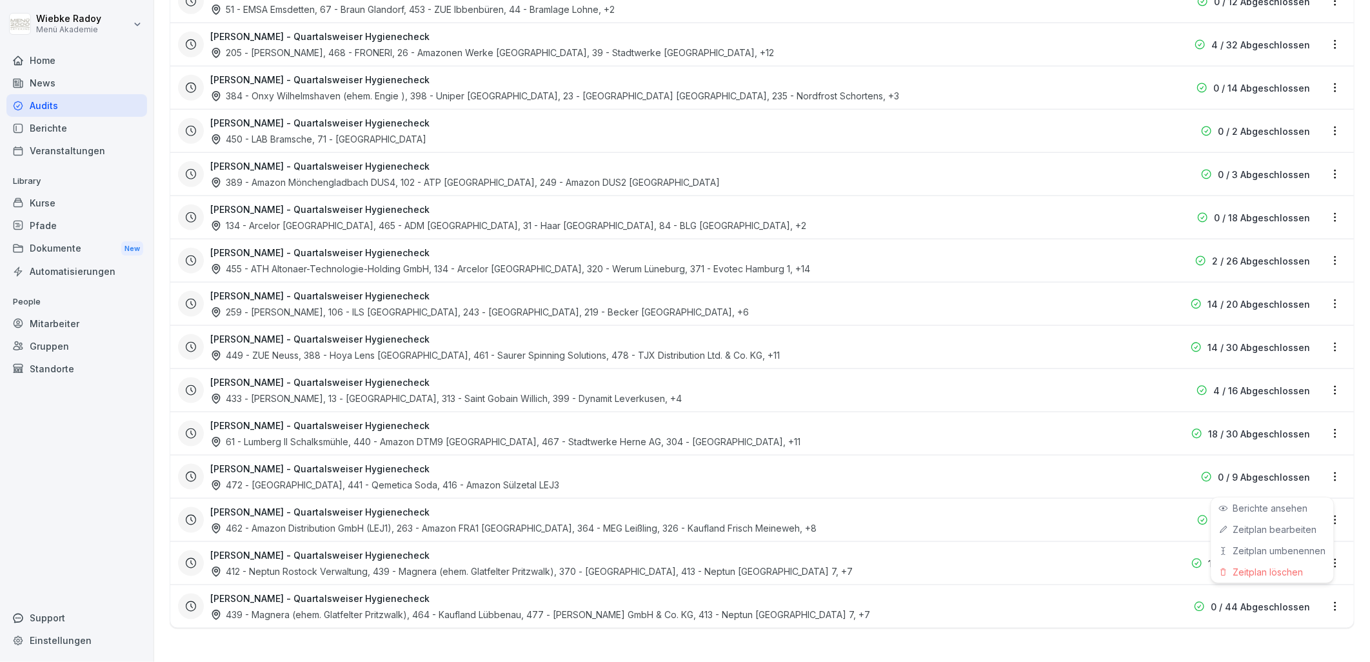
click at [379, 430] on html "**********" at bounding box center [685, 331] width 1370 height 662
click at [1324, 558] on html "**********" at bounding box center [685, 331] width 1370 height 662
click at [0, 0] on link "Zeitplan bearbeiten" at bounding box center [0, 0] width 0 height 0
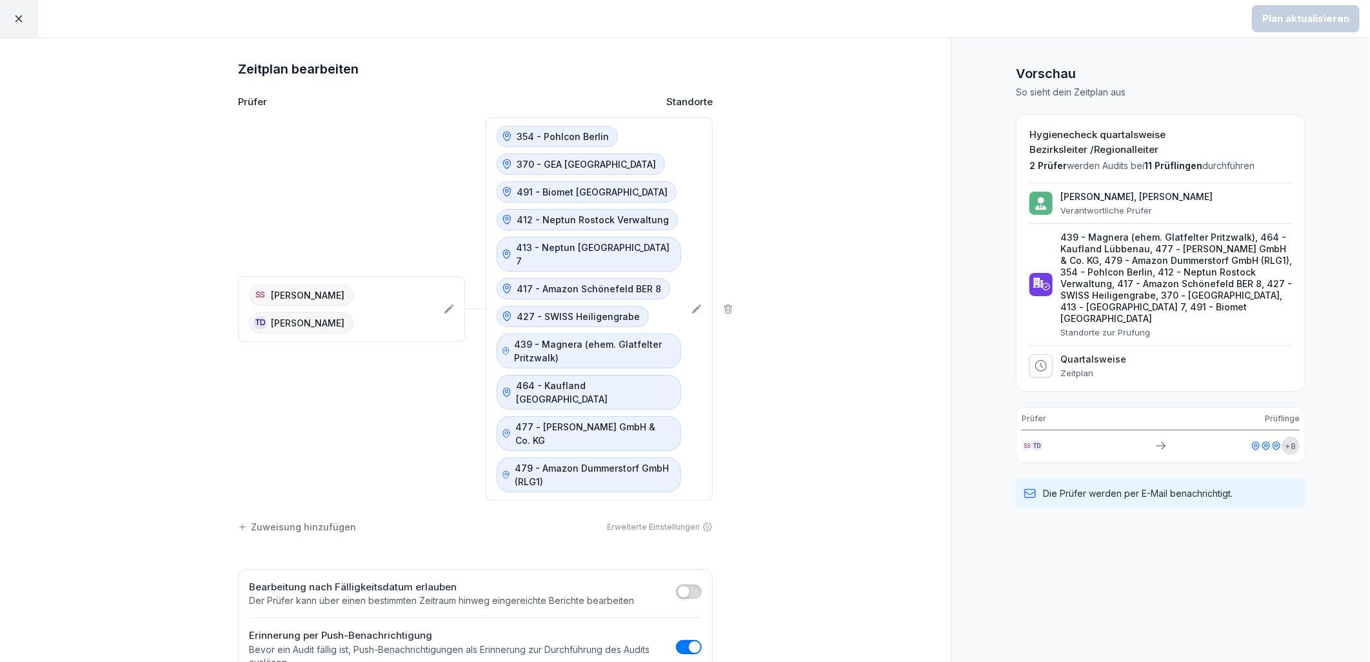
click at [585, 139] on p "354 - Pohlcon Berlin" at bounding box center [563, 137] width 92 height 14
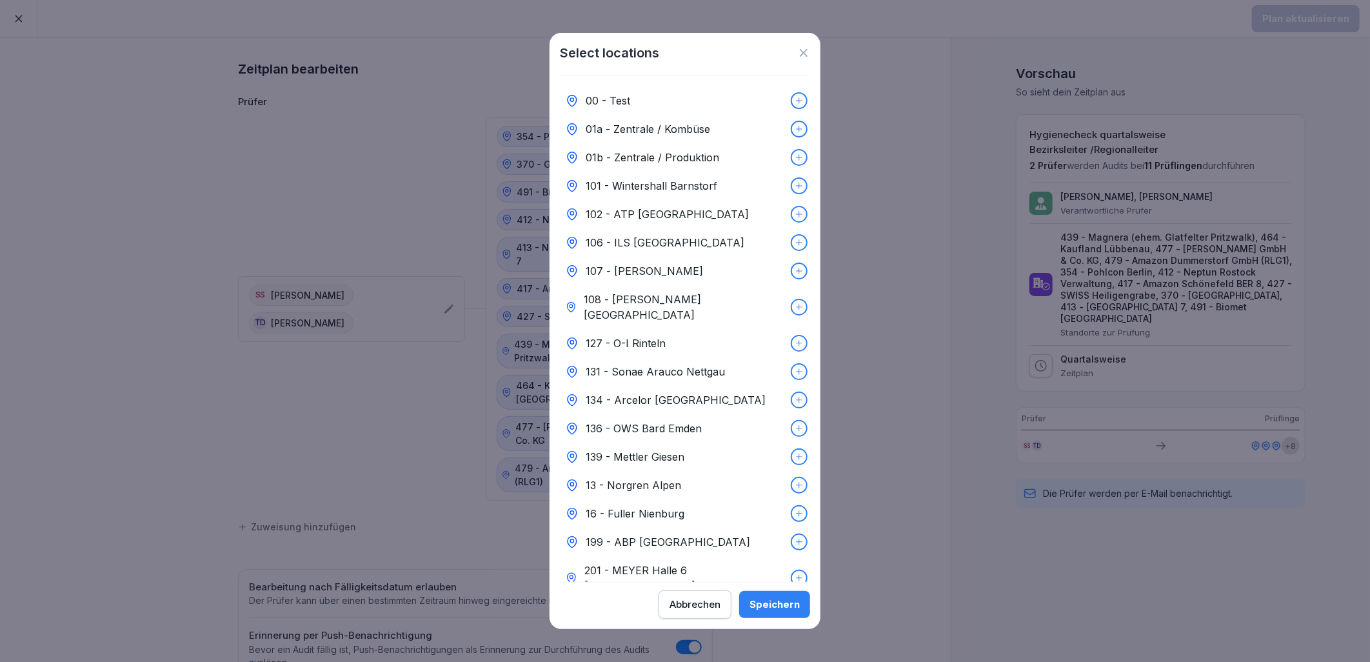
click at [716, 596] on button "Abbrechen" at bounding box center [695, 604] width 73 height 28
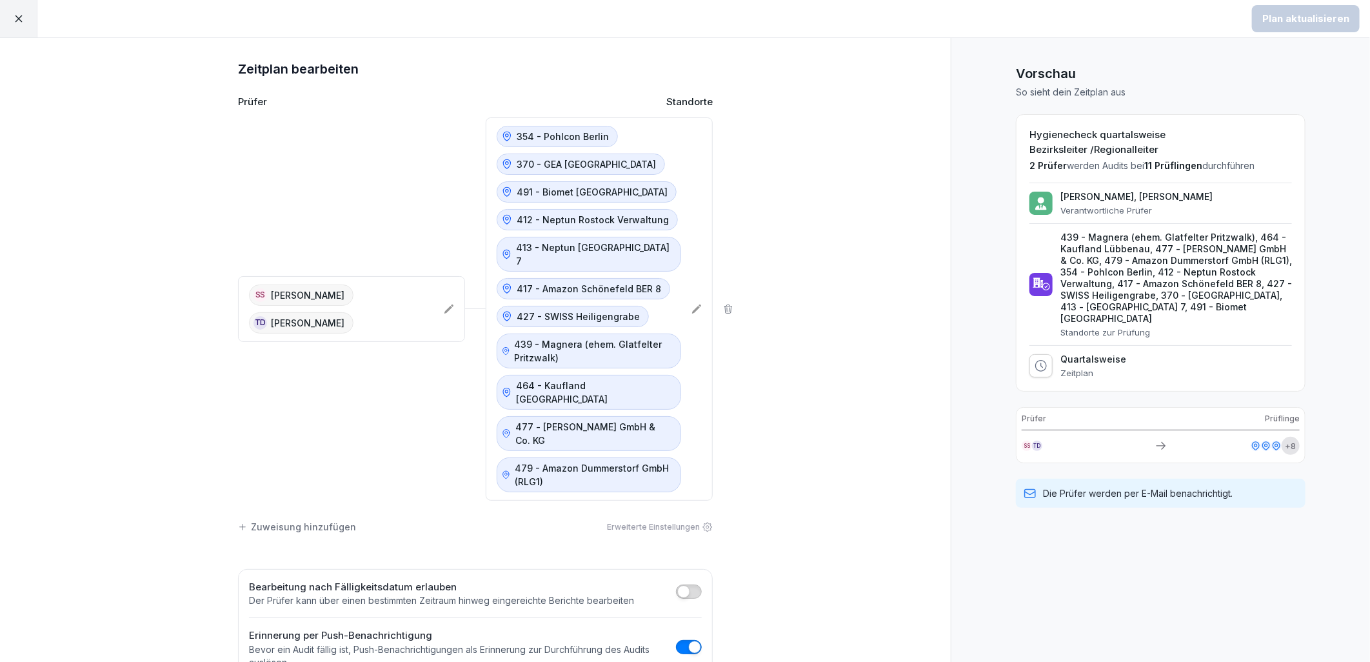
click at [592, 139] on p "354 - Pohlcon Berlin" at bounding box center [563, 137] width 92 height 14
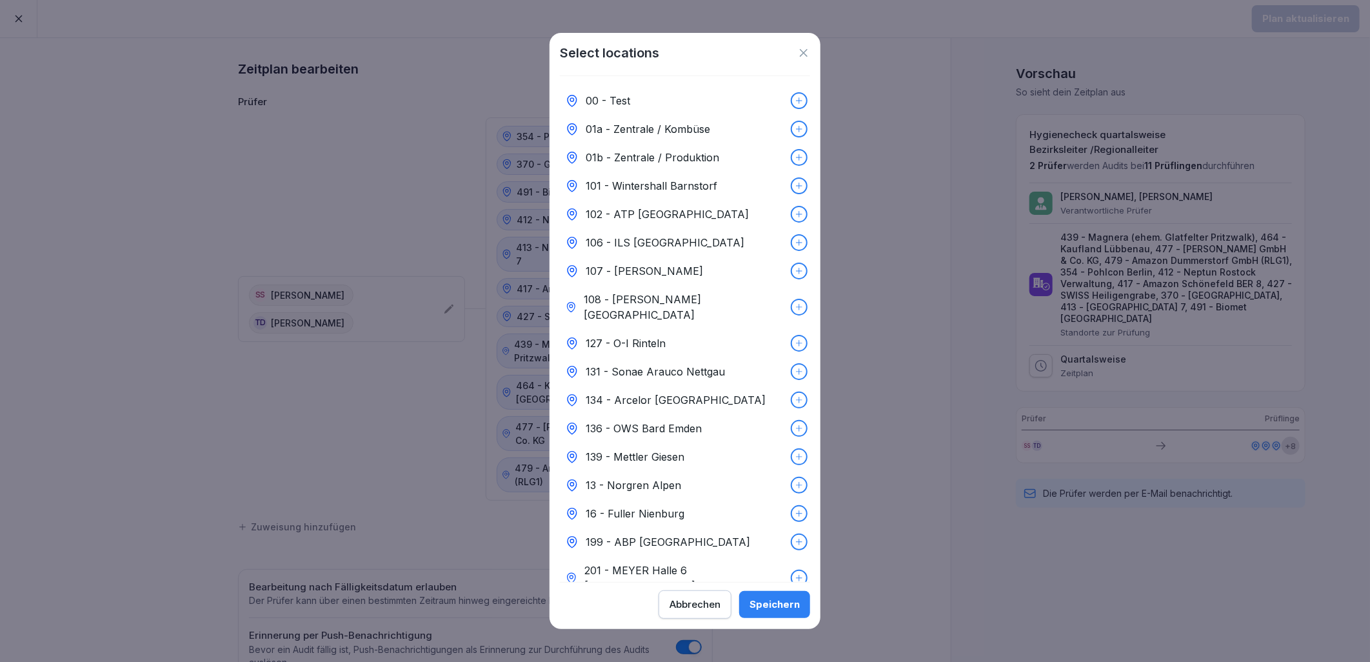
drag, startPoint x: 803, startPoint y: 54, endPoint x: 802, endPoint y: 66, distance: 12.3
click at [803, 54] on icon at bounding box center [804, 53] width 8 height 8
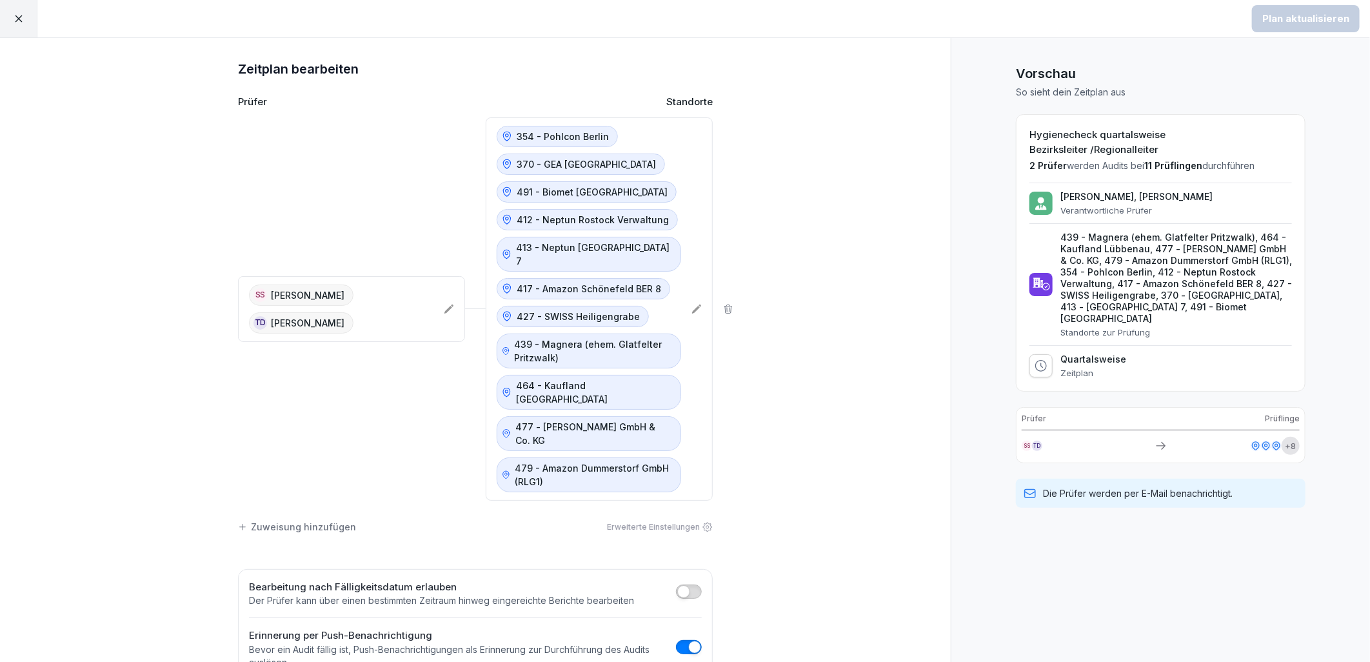
click at [692, 304] on icon at bounding box center [697, 309] width 10 height 10
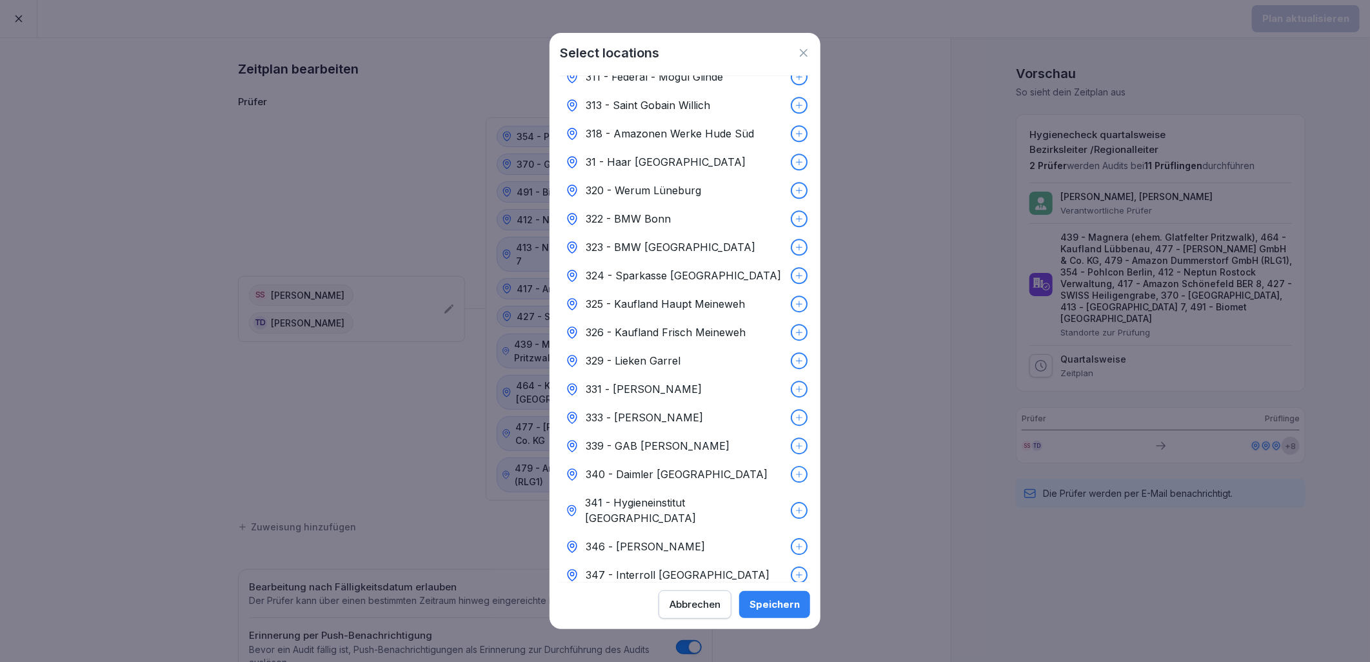
scroll to position [2508, 0]
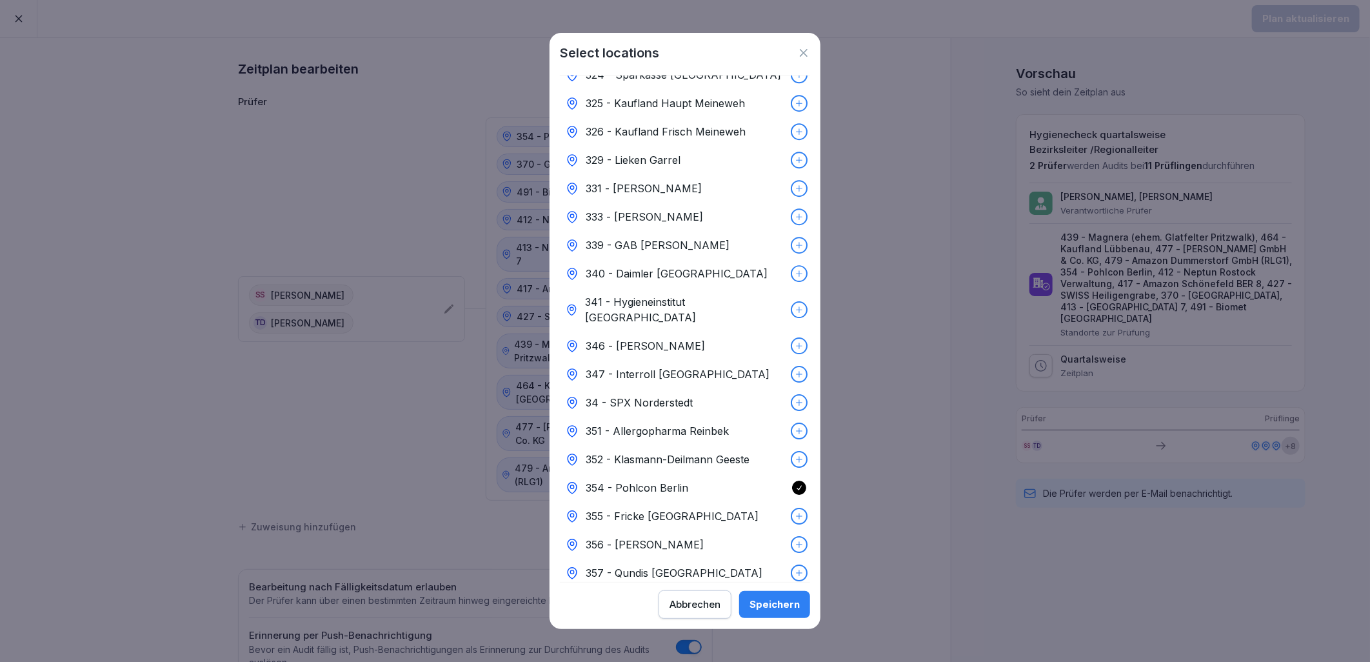
click at [688, 474] on div "354 - Pohlcon Berlin" at bounding box center [685, 488] width 250 height 28
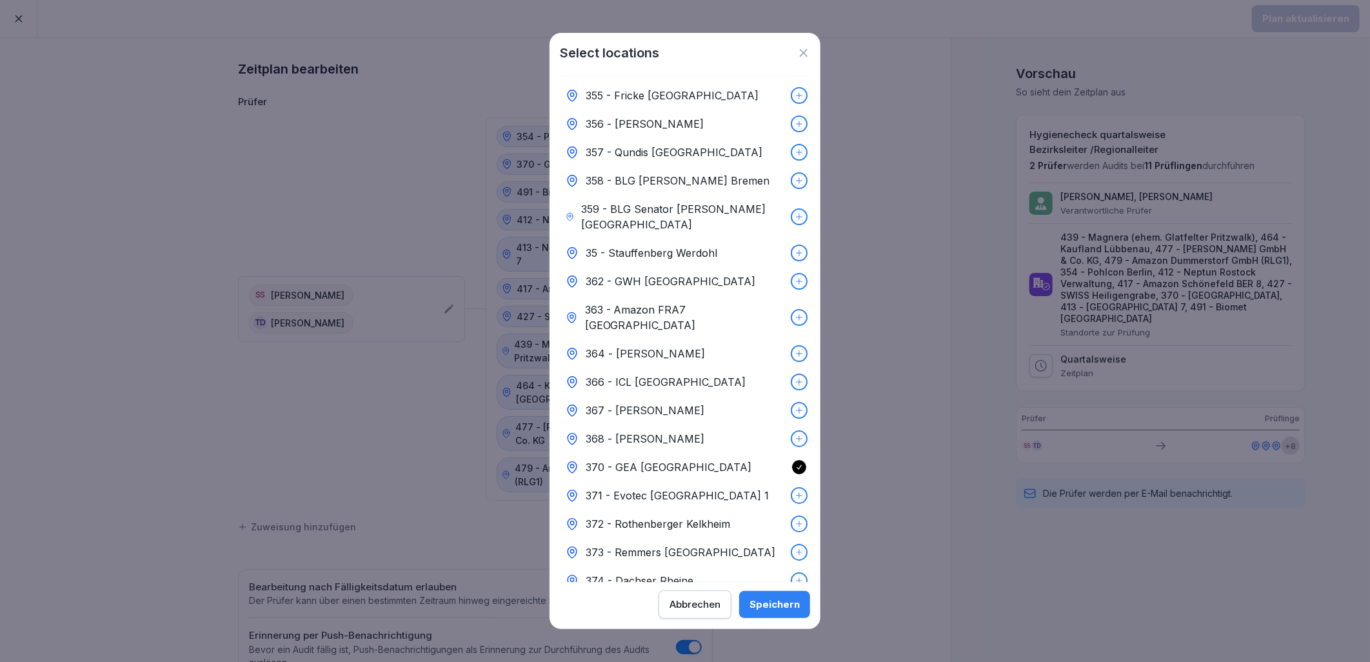
scroll to position [2939, 0]
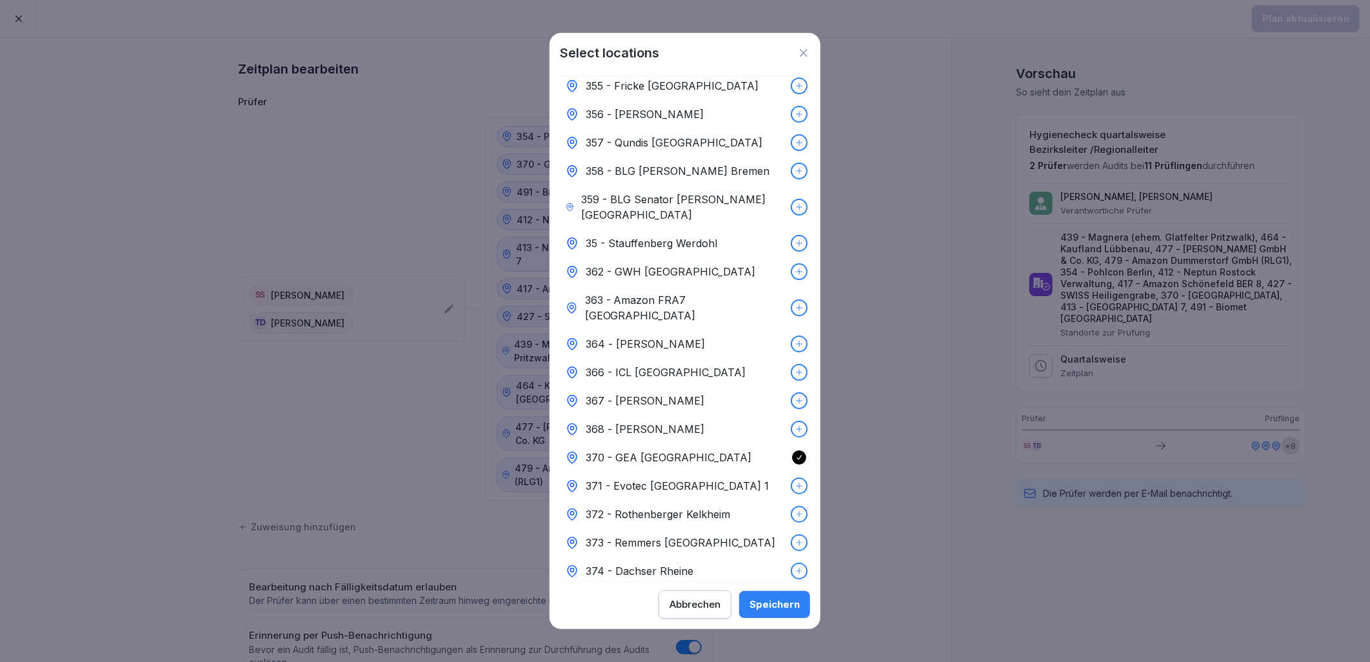
click at [712, 443] on div "370 - GEA [GEOGRAPHIC_DATA]" at bounding box center [685, 457] width 250 height 28
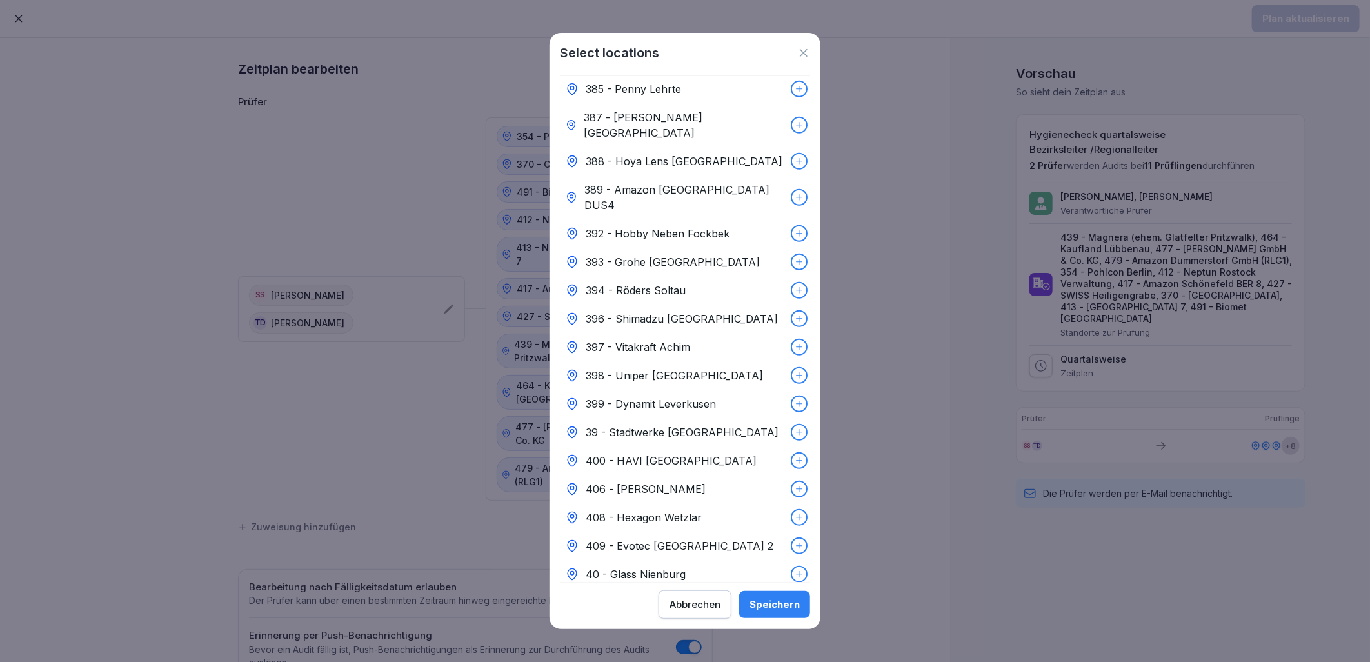
scroll to position [3655, 0]
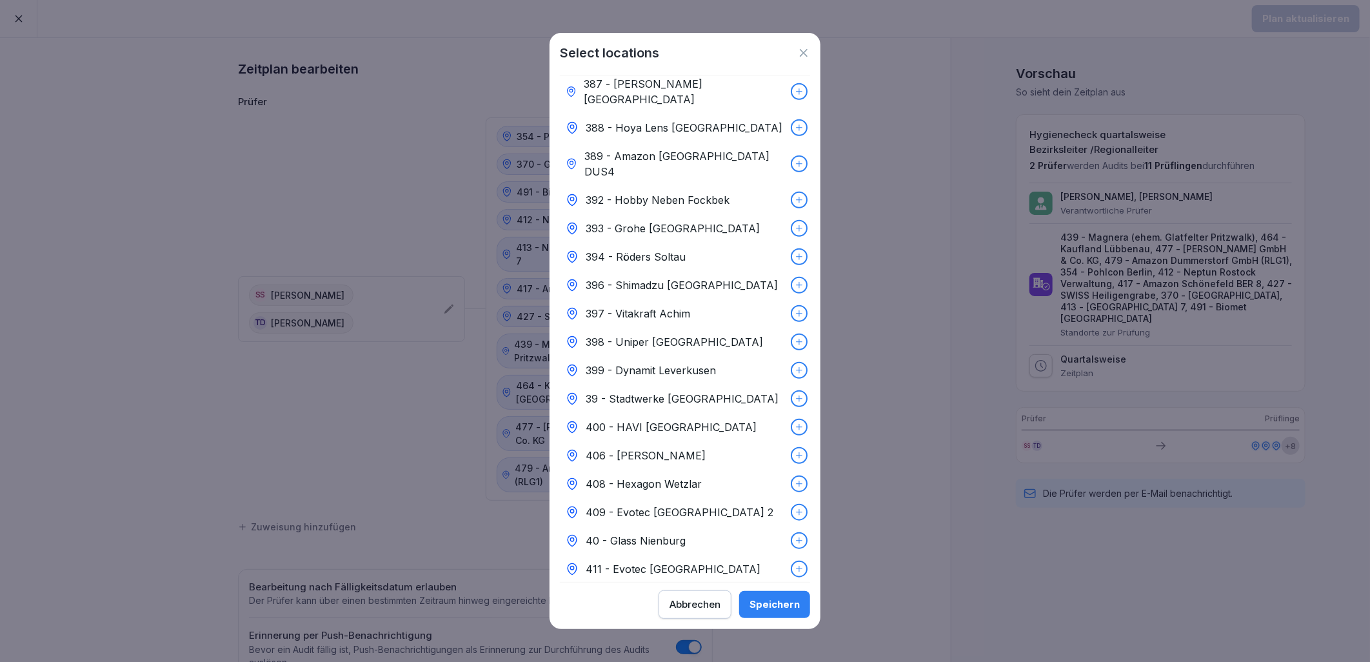
click at [678, 590] on p "412 - Neptun Rostock Verwaltung" at bounding box center [669, 597] width 167 height 15
click at [692, 618] on p "413 - Neptun [GEOGRAPHIC_DATA] 7" at bounding box center [680, 625] width 189 height 15
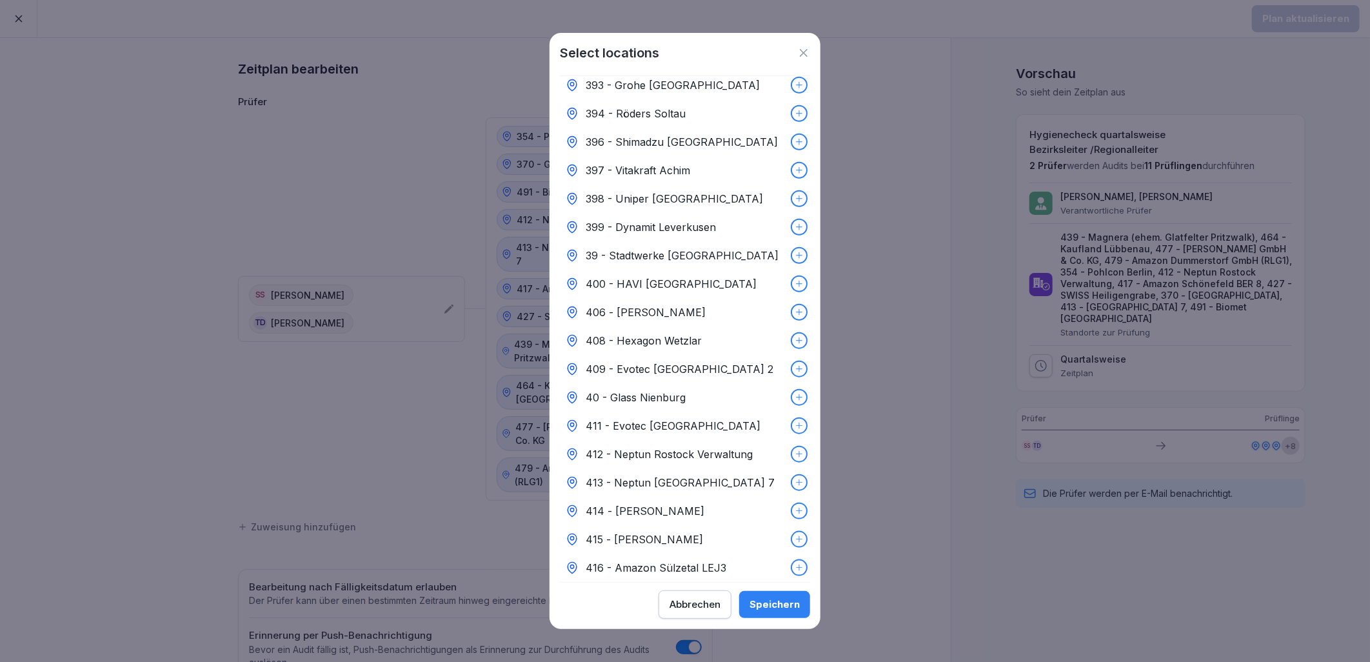
click at [704, 588] on p "417 - Amazon Schönefeld BER 8" at bounding box center [667, 595] width 163 height 15
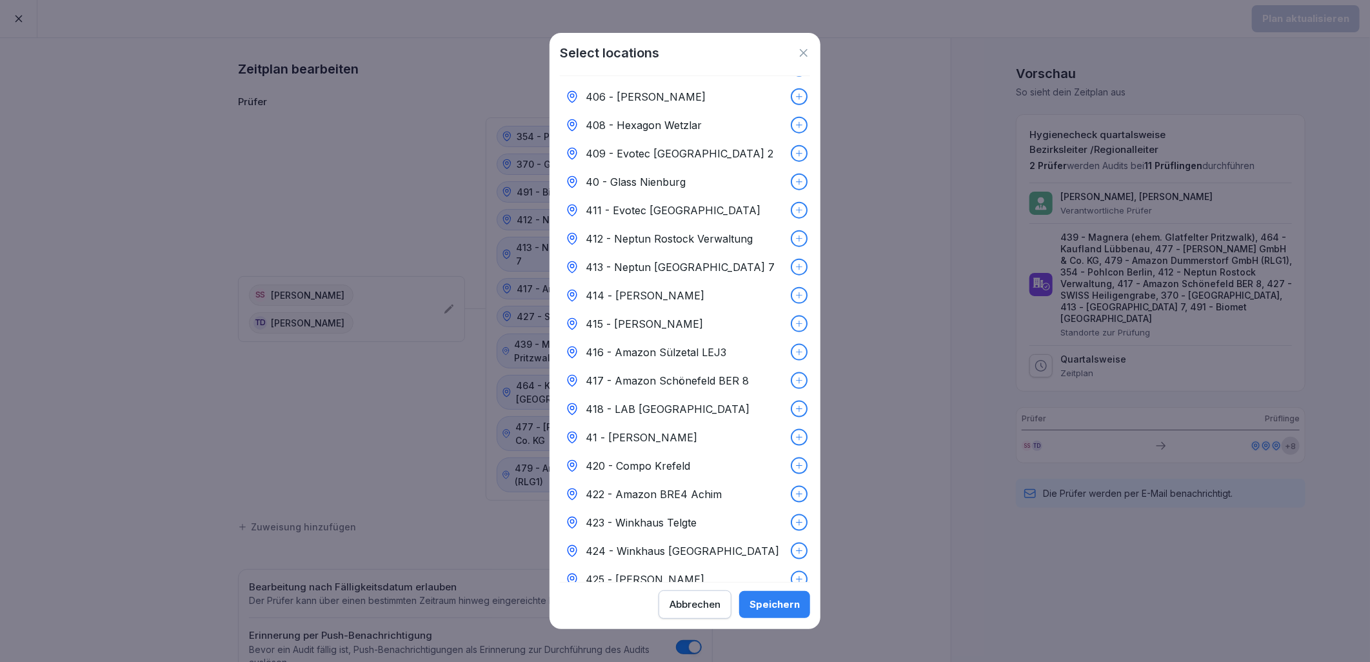
click at [697, 600] on p "427 - SWISS Heiligengrabe" at bounding box center [653, 607] width 135 height 15
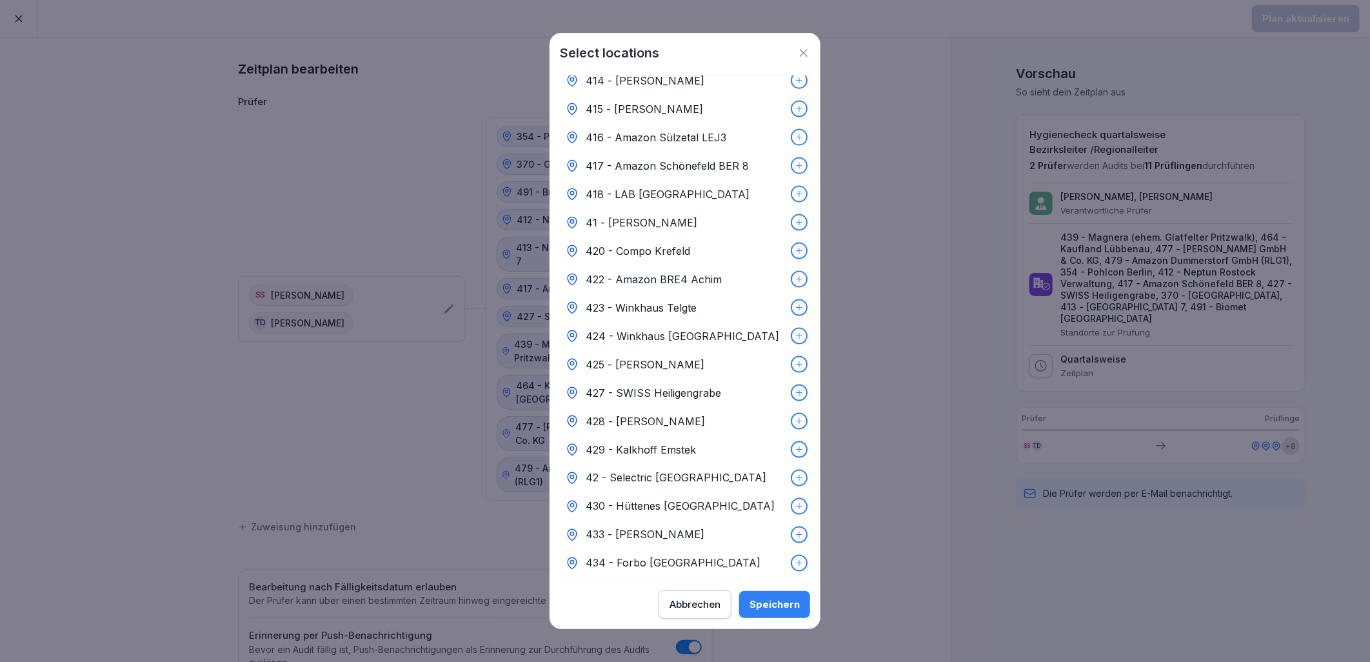
scroll to position [4300, 0]
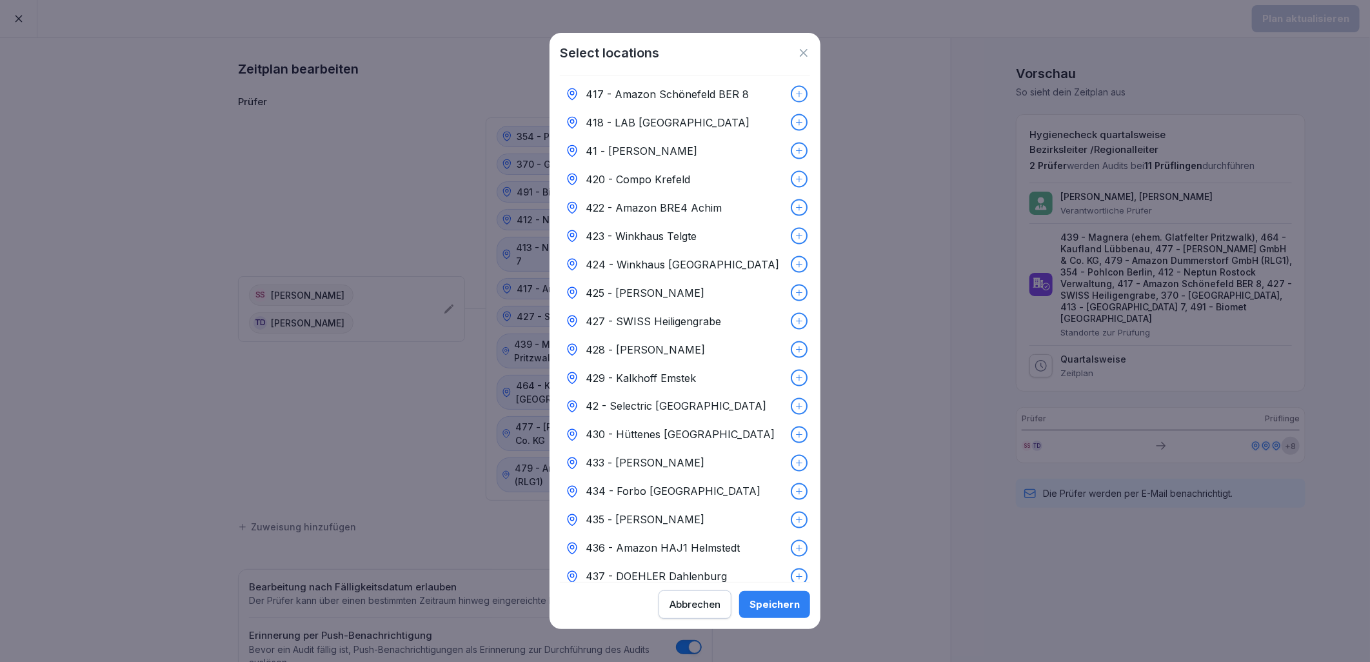
click at [694, 641] on p "439 - Magnera (ehem. Glatfelter Pritzwalk)" at bounding box center [685, 656] width 201 height 31
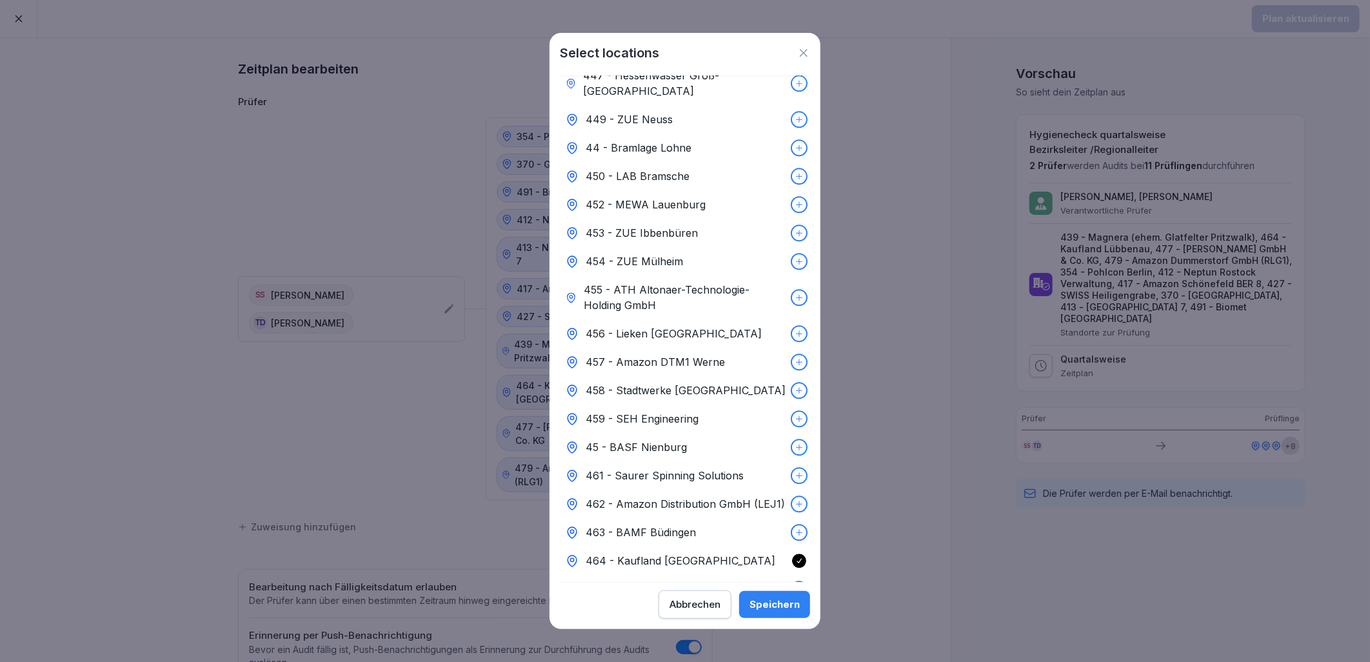
scroll to position [5089, 0]
click at [704, 552] on p "464 - Kaufland [GEOGRAPHIC_DATA]" at bounding box center [681, 559] width 190 height 15
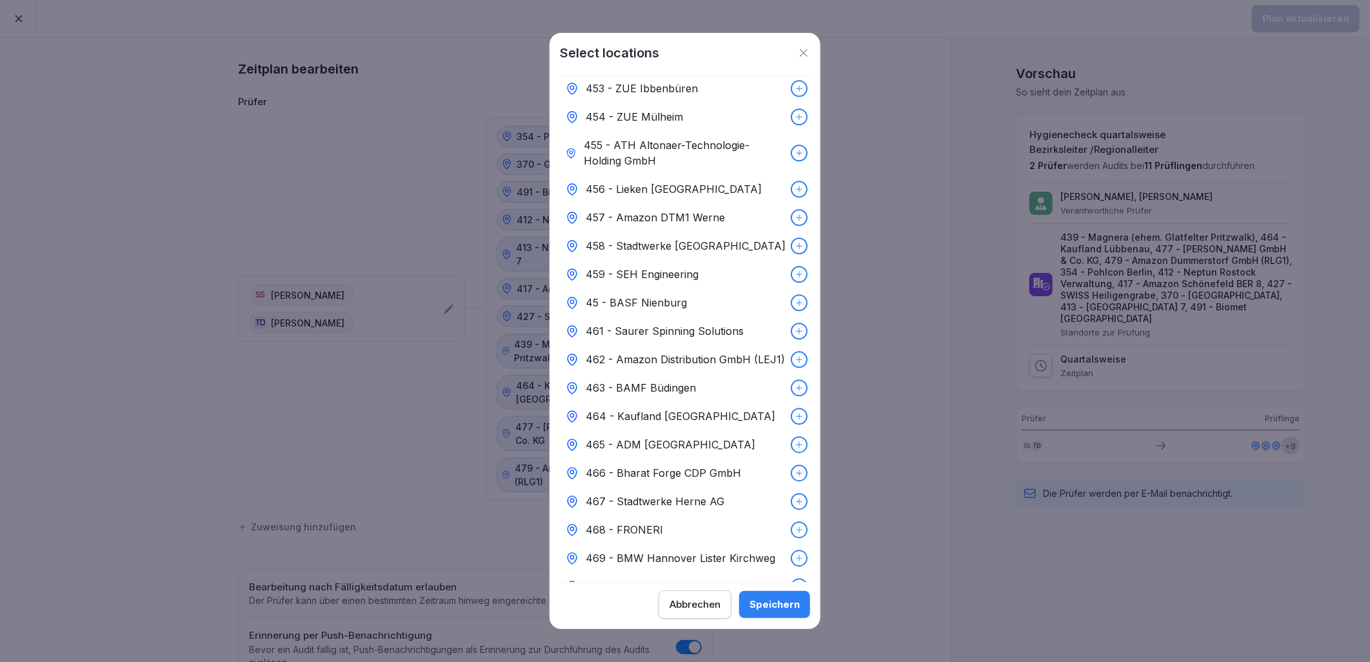
scroll to position [5447, 0]
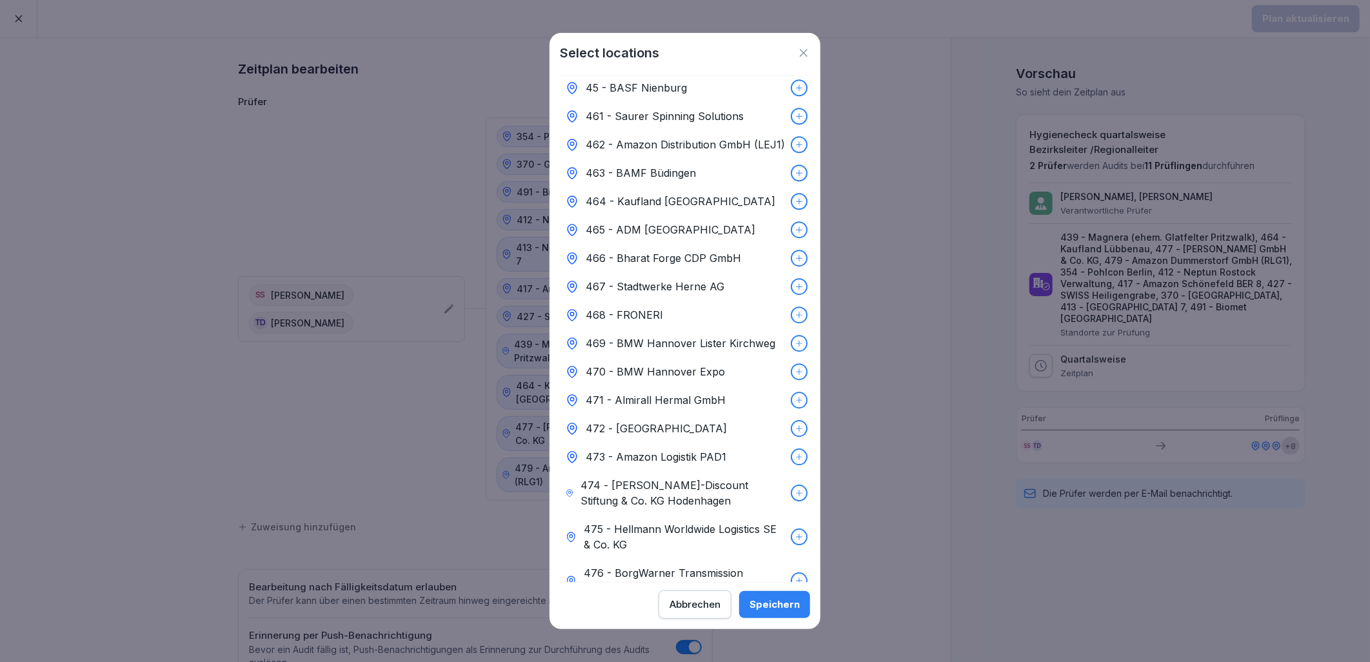
click at [684, 609] on p "477 - [PERSON_NAME] GmbH & Co. KG" at bounding box center [686, 624] width 200 height 31
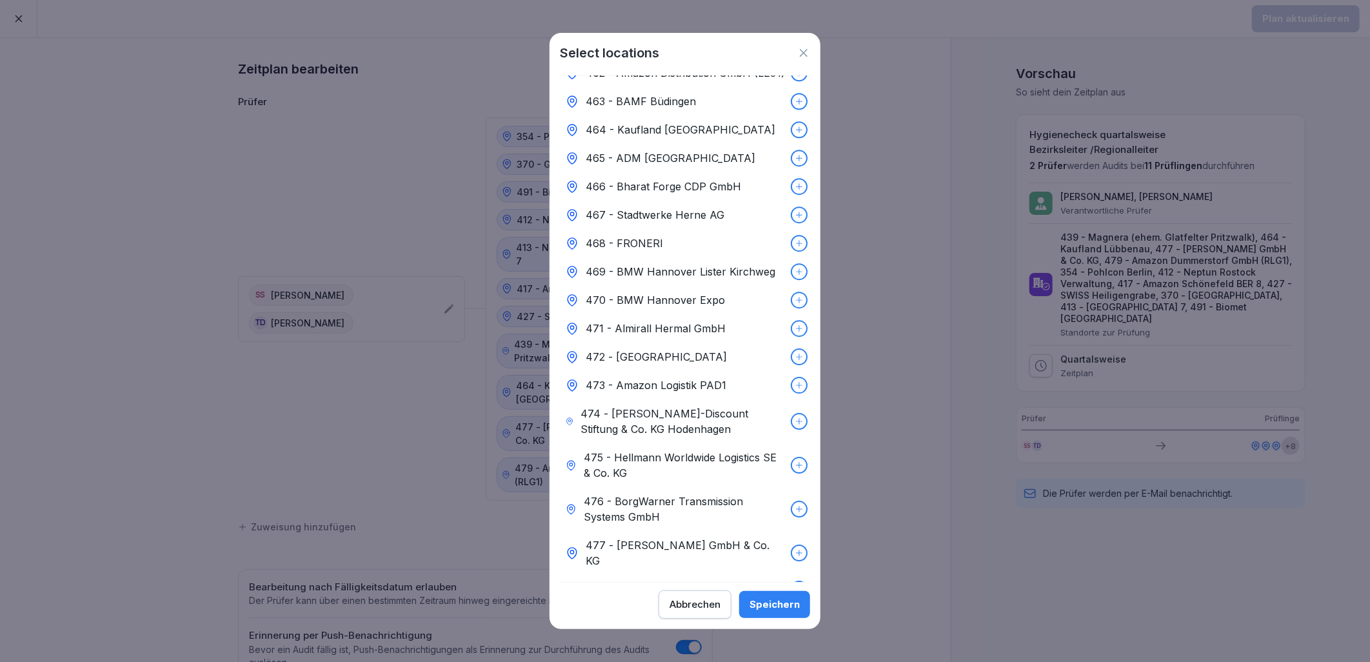
click at [688, 610] on p "479 - Amazon Dummerstorf GmbH (RLG1)" at bounding box center [685, 625] width 201 height 31
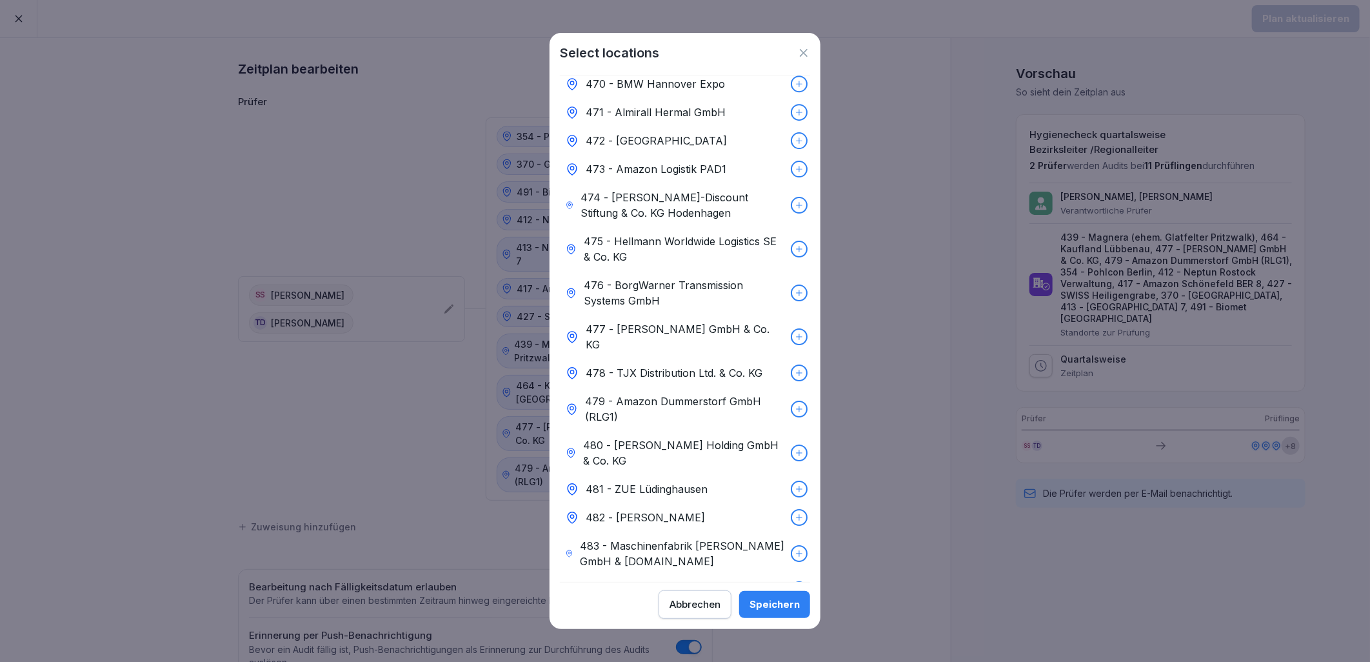
scroll to position [5878, 0]
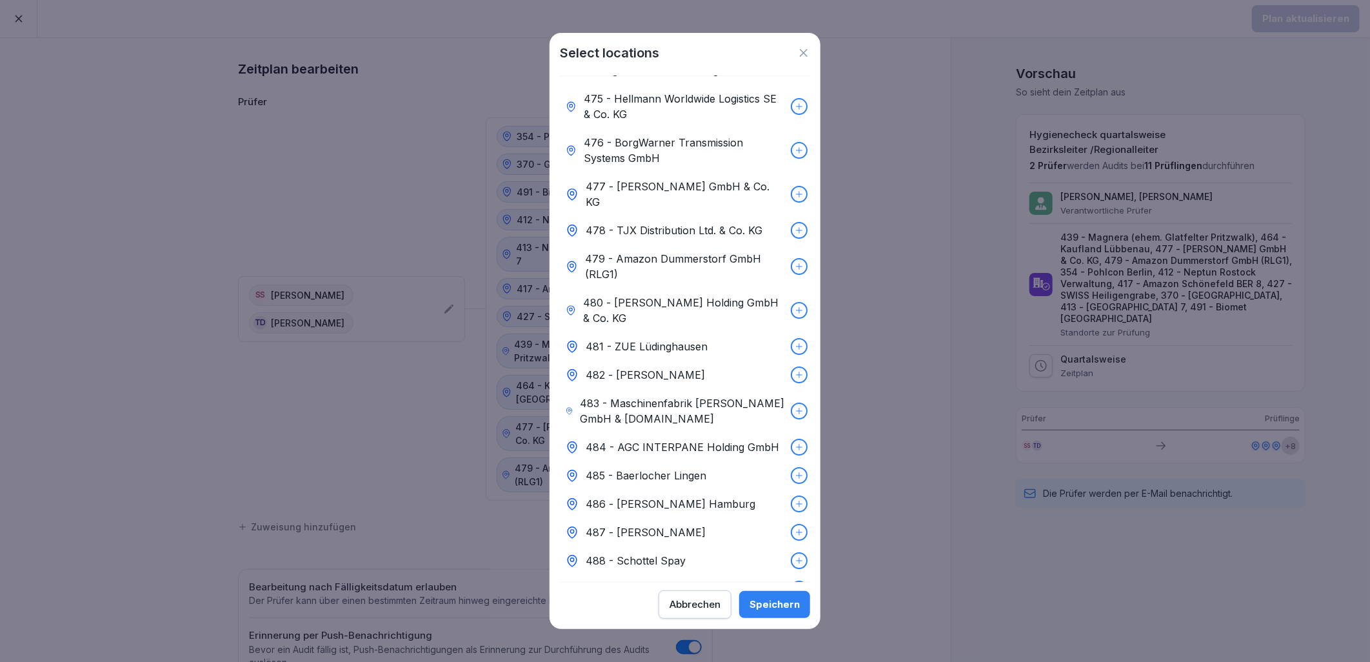
click at [685, 632] on div "491 - Biomet [GEOGRAPHIC_DATA]" at bounding box center [685, 646] width 250 height 28
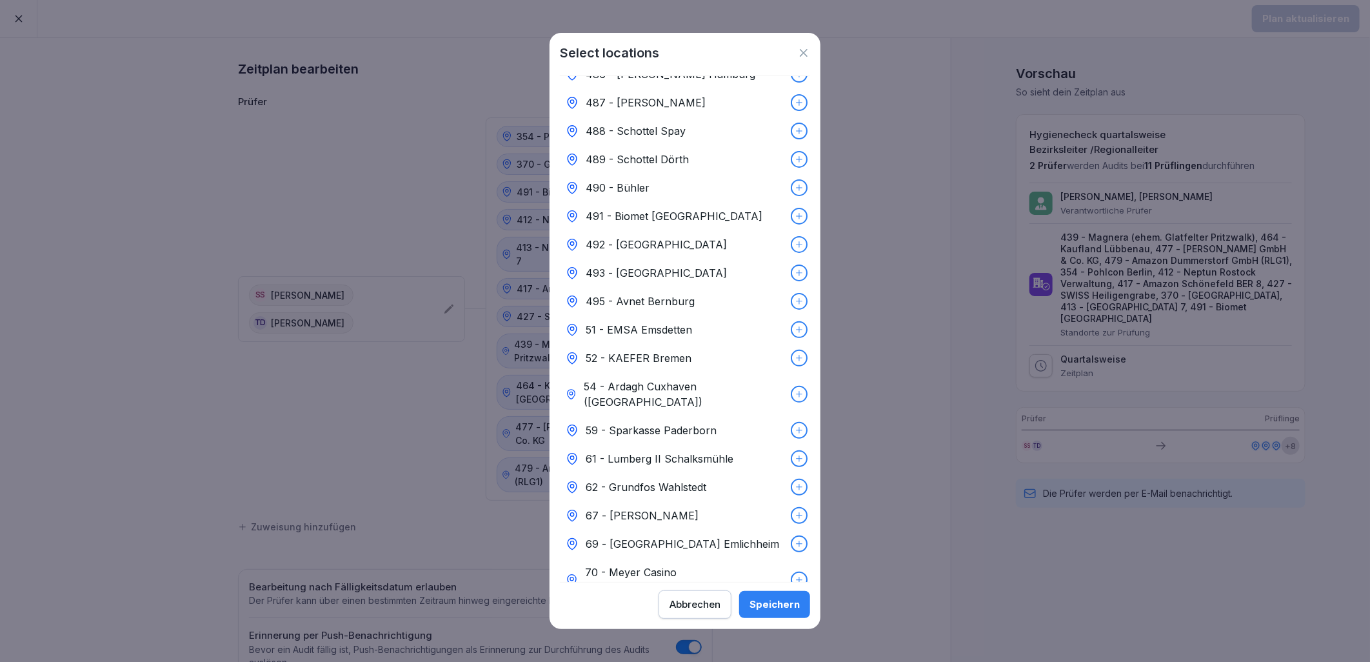
scroll to position [6345, 0]
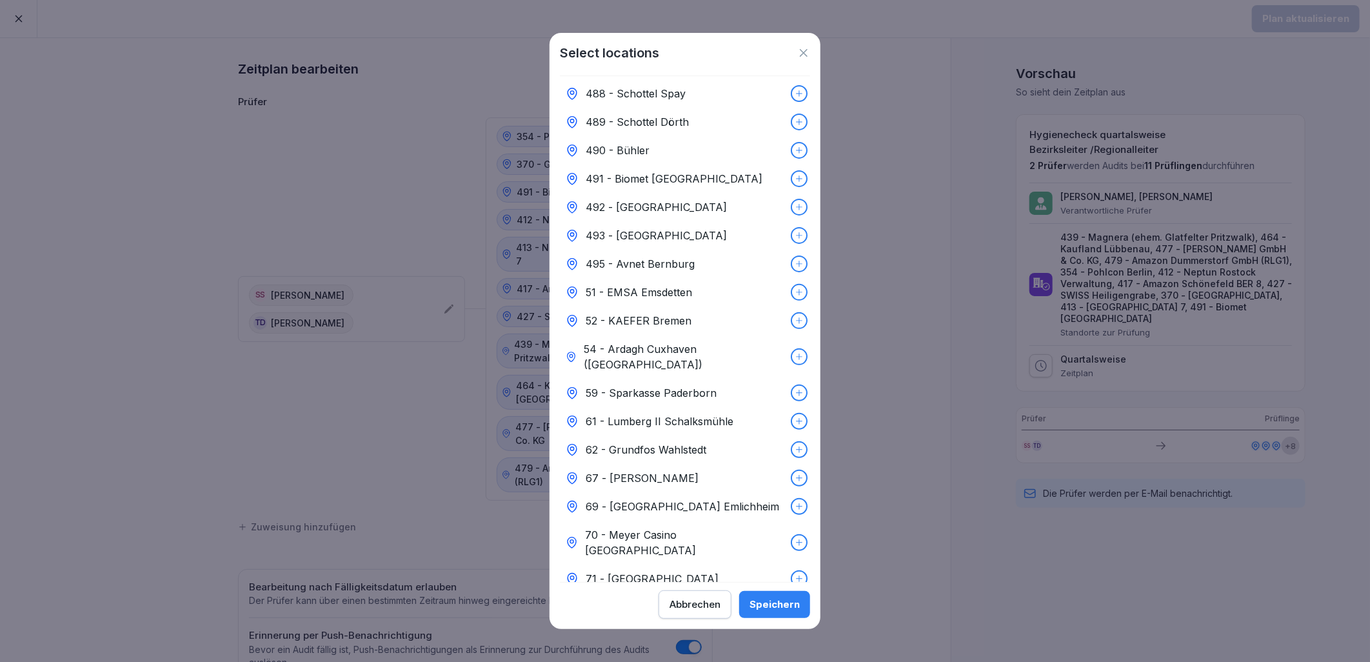
click at [789, 610] on div "Speichern" at bounding box center [775, 604] width 50 height 14
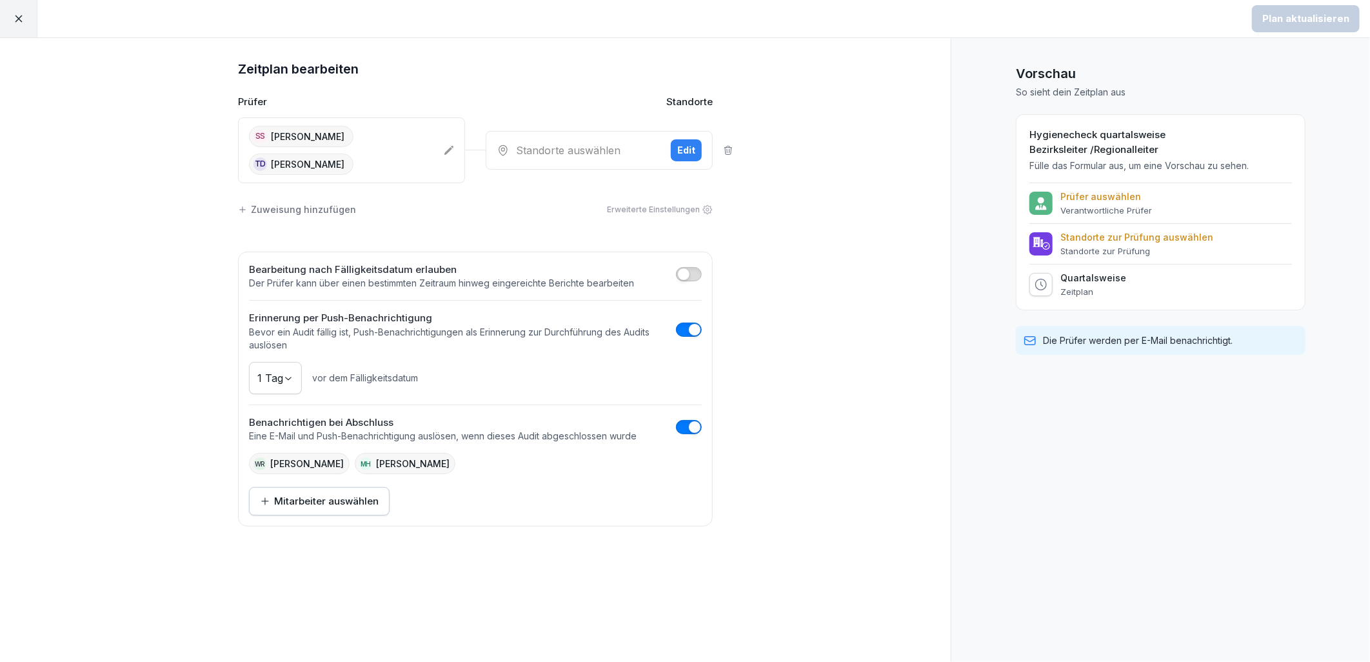
click at [2, 29] on div at bounding box center [18, 18] width 37 height 37
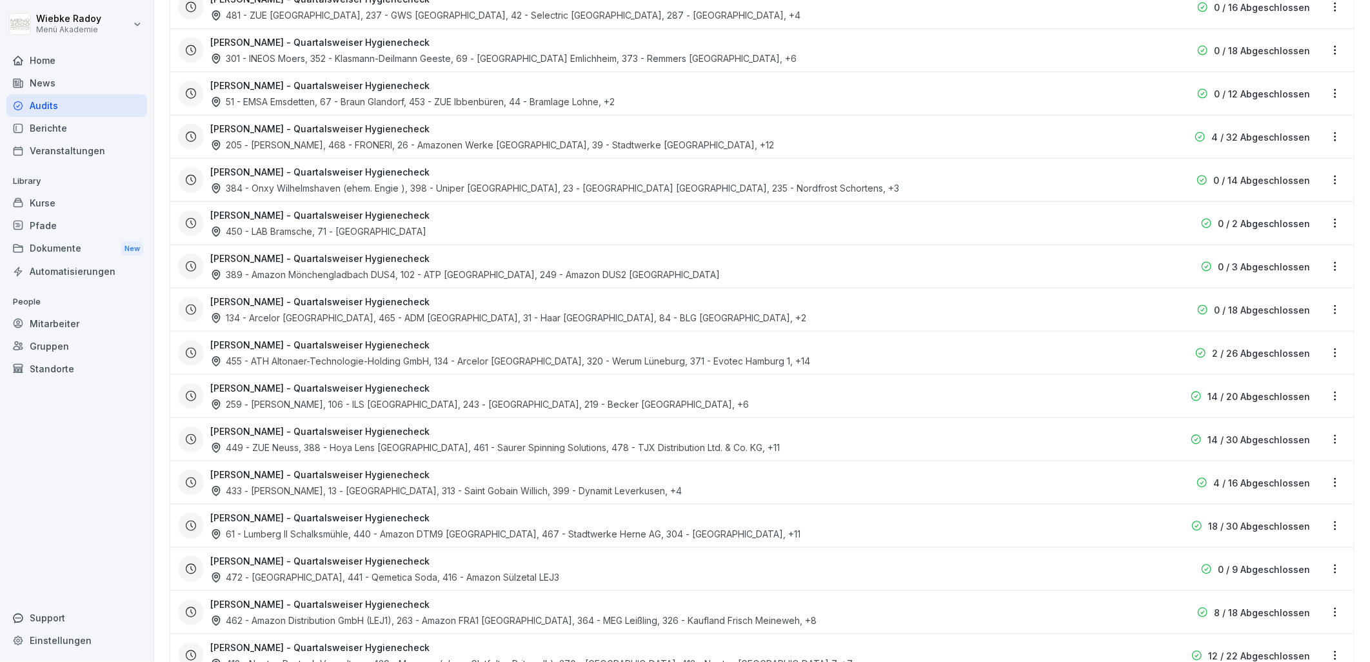
scroll to position [860, 0]
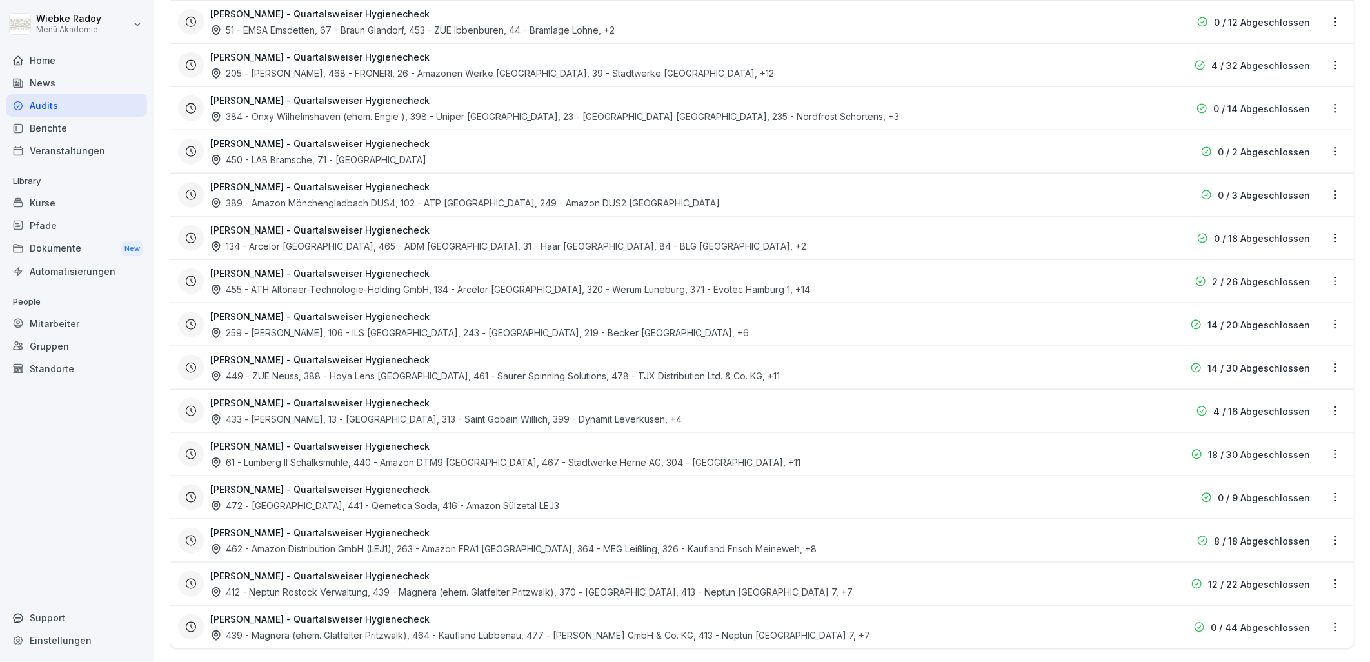
click at [1321, 584] on html "**********" at bounding box center [685, 331] width 1370 height 662
click at [1284, 566] on div "Zeitplan löschen" at bounding box center [1273, 560] width 123 height 21
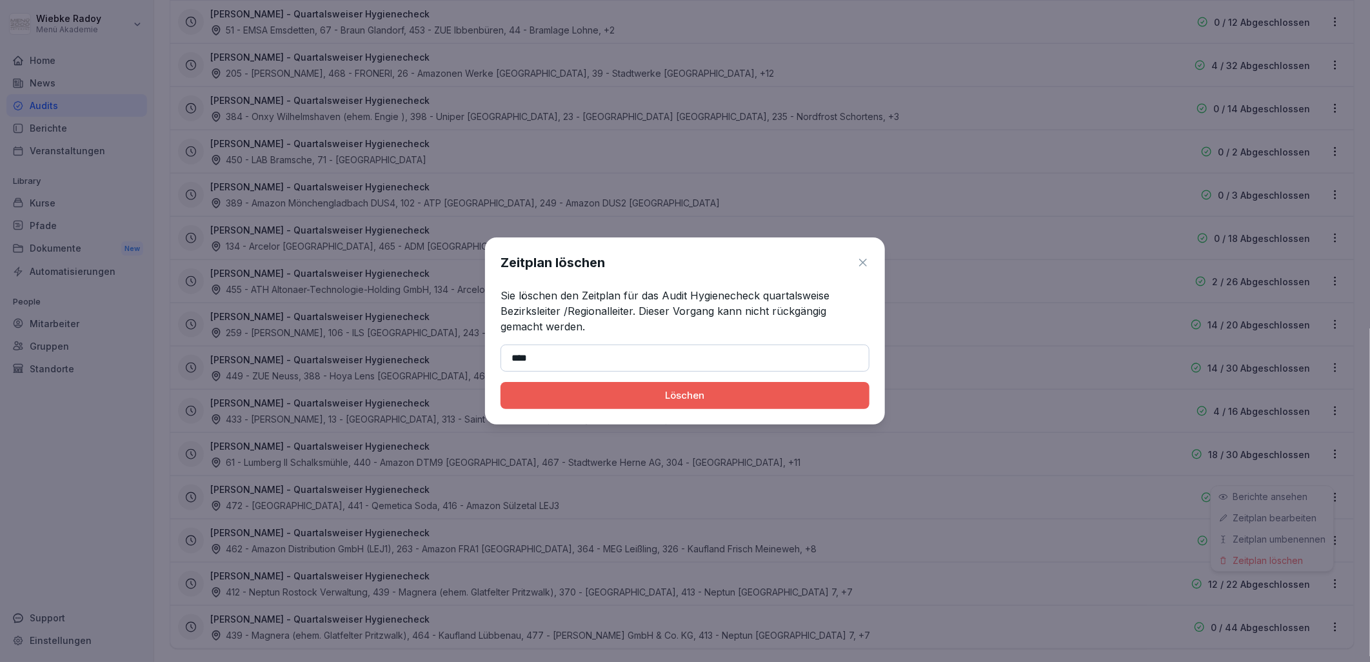
type input "*******"
click at [661, 398] on div "Löschen" at bounding box center [685, 395] width 348 height 14
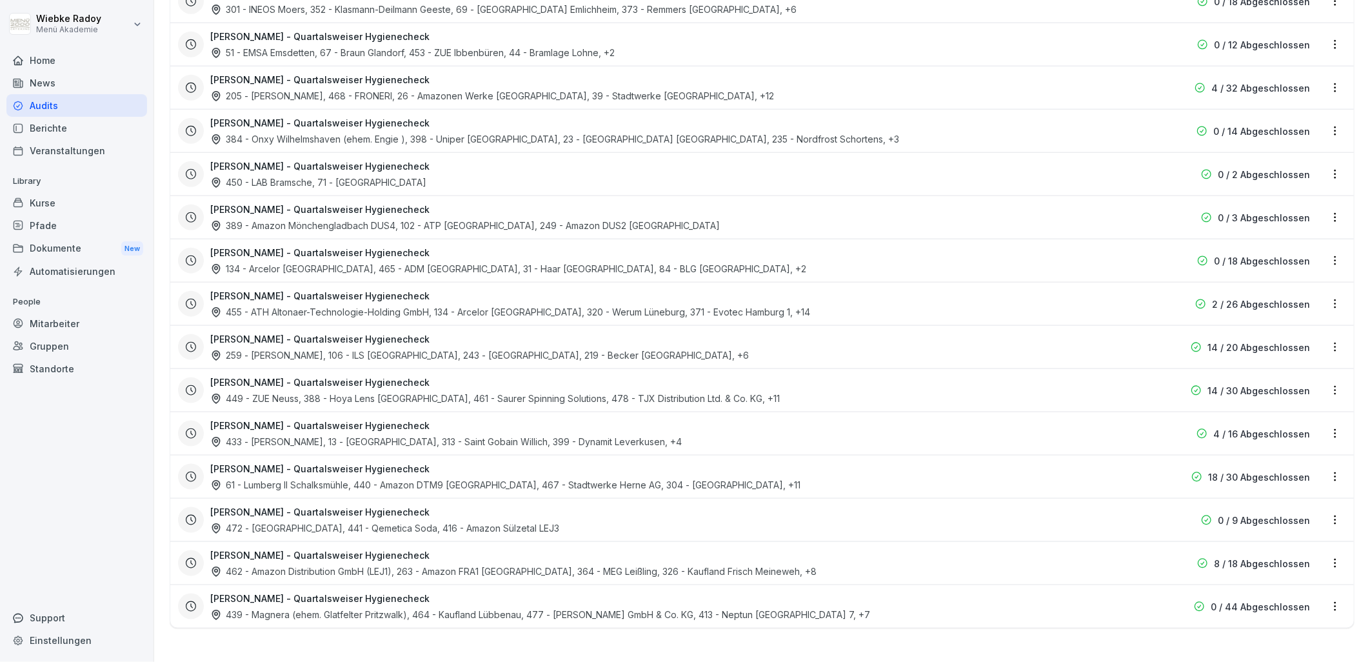
scroll to position [848, 0]
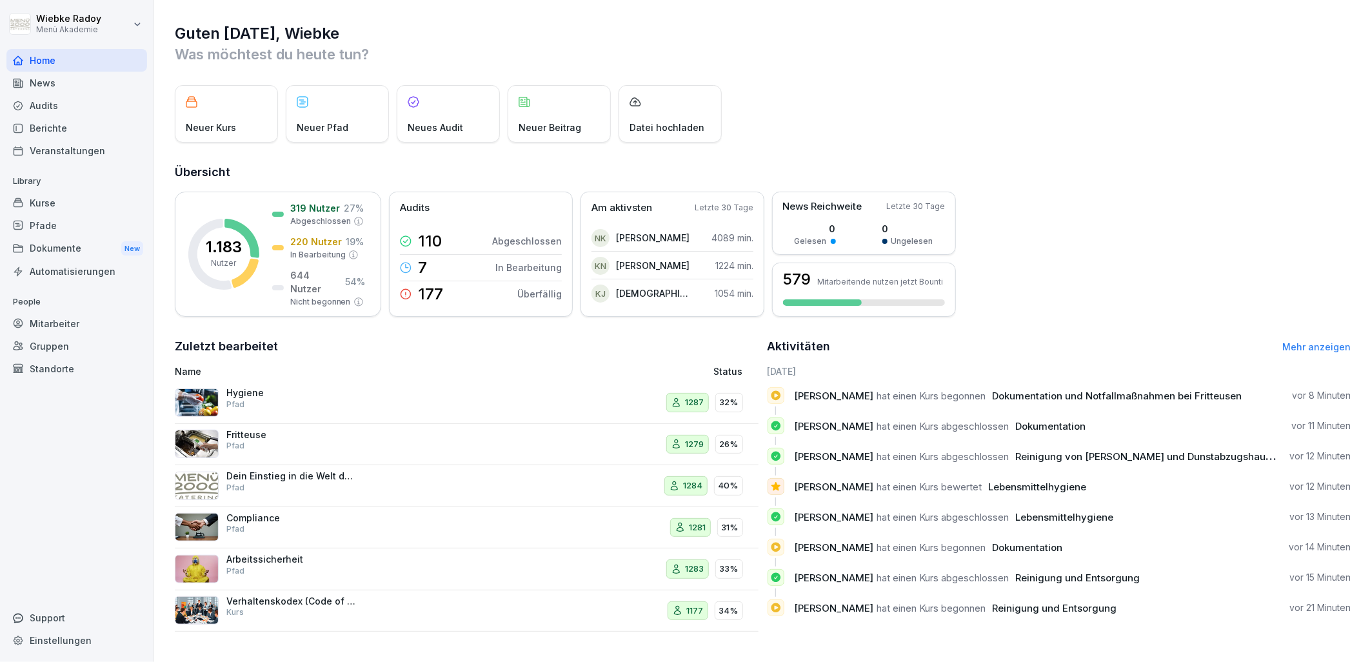
click at [66, 110] on div "Audits" at bounding box center [76, 105] width 141 height 23
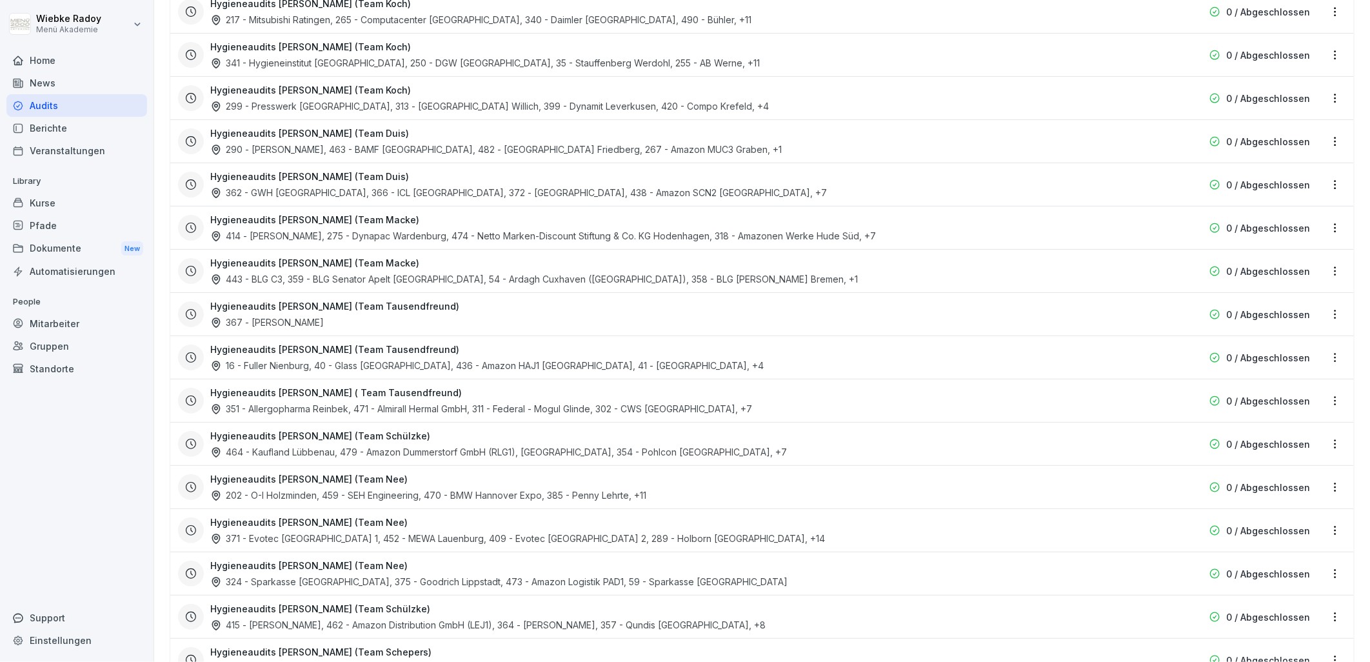
scroll to position [2365, 0]
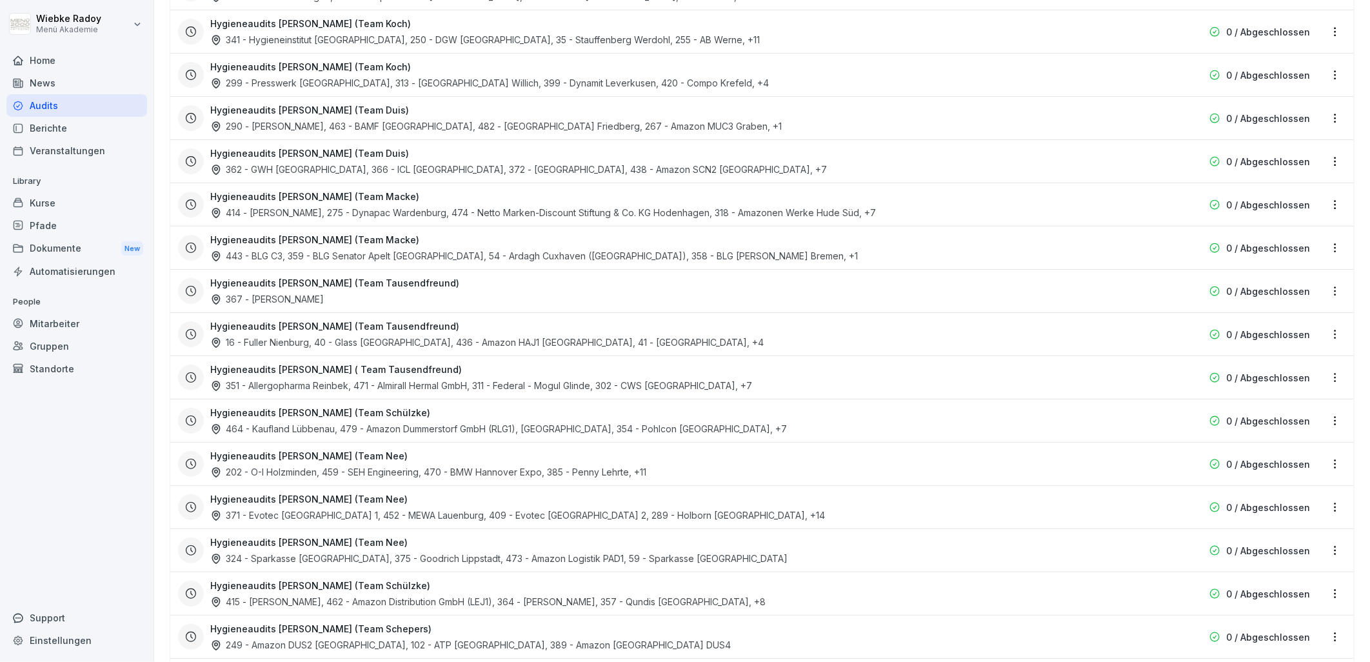
click at [434, 501] on div "Hygieneaudits Andre Timmermann (Team Nee) 371 - Evotec Hamburg 1, 452 - MEWA La…" at bounding box center [679, 507] width 939 height 30
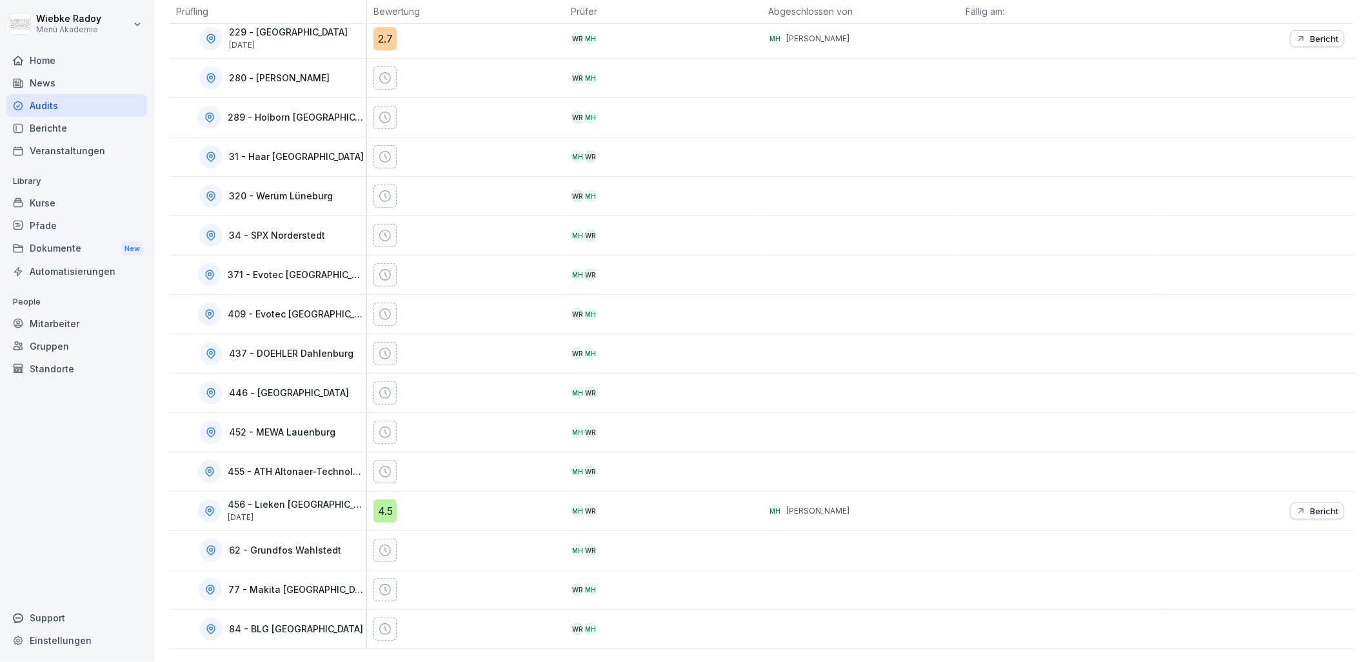
scroll to position [345, 0]
click at [1310, 506] on p "Bericht" at bounding box center [1324, 511] width 28 height 10
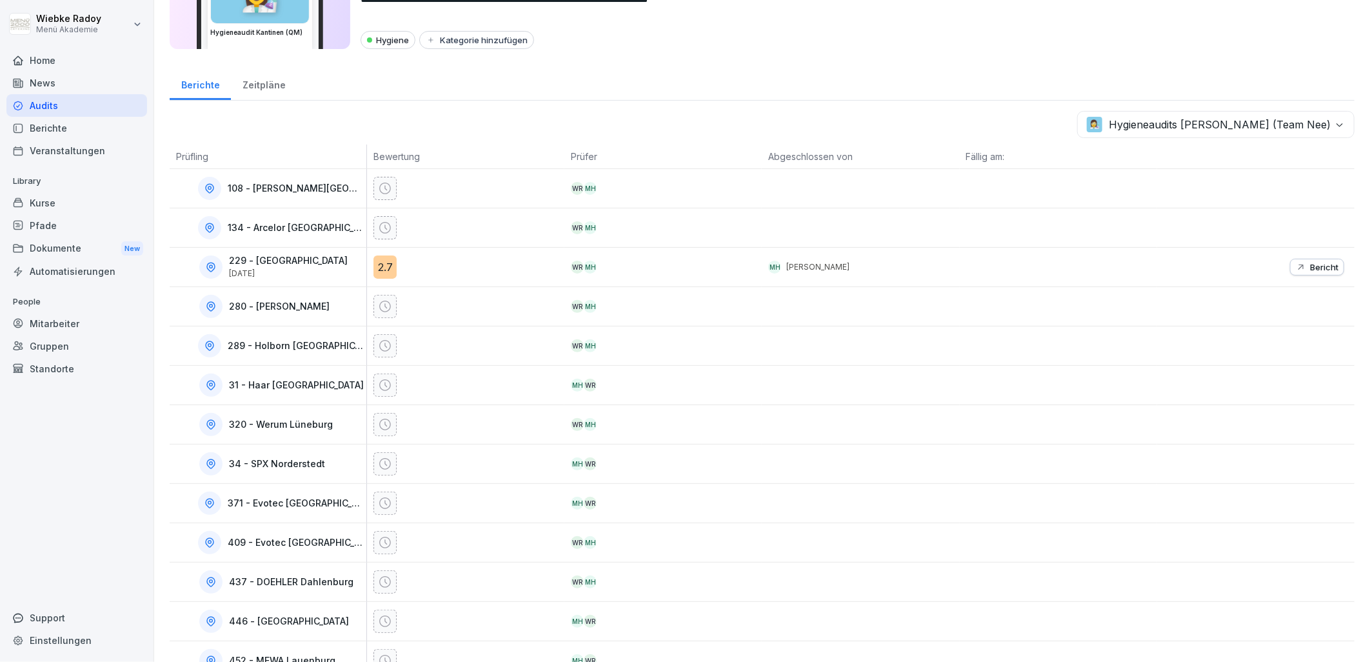
scroll to position [286, 0]
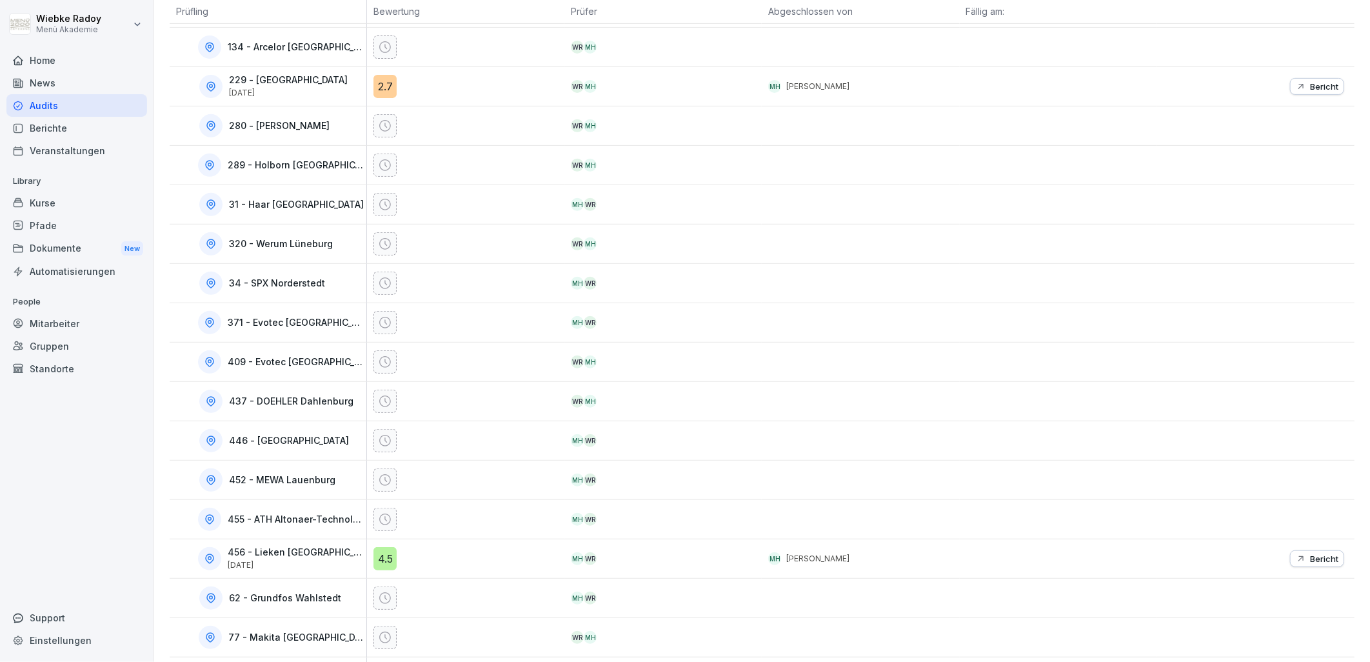
click at [1310, 561] on p "Bericht" at bounding box center [1324, 559] width 28 height 10
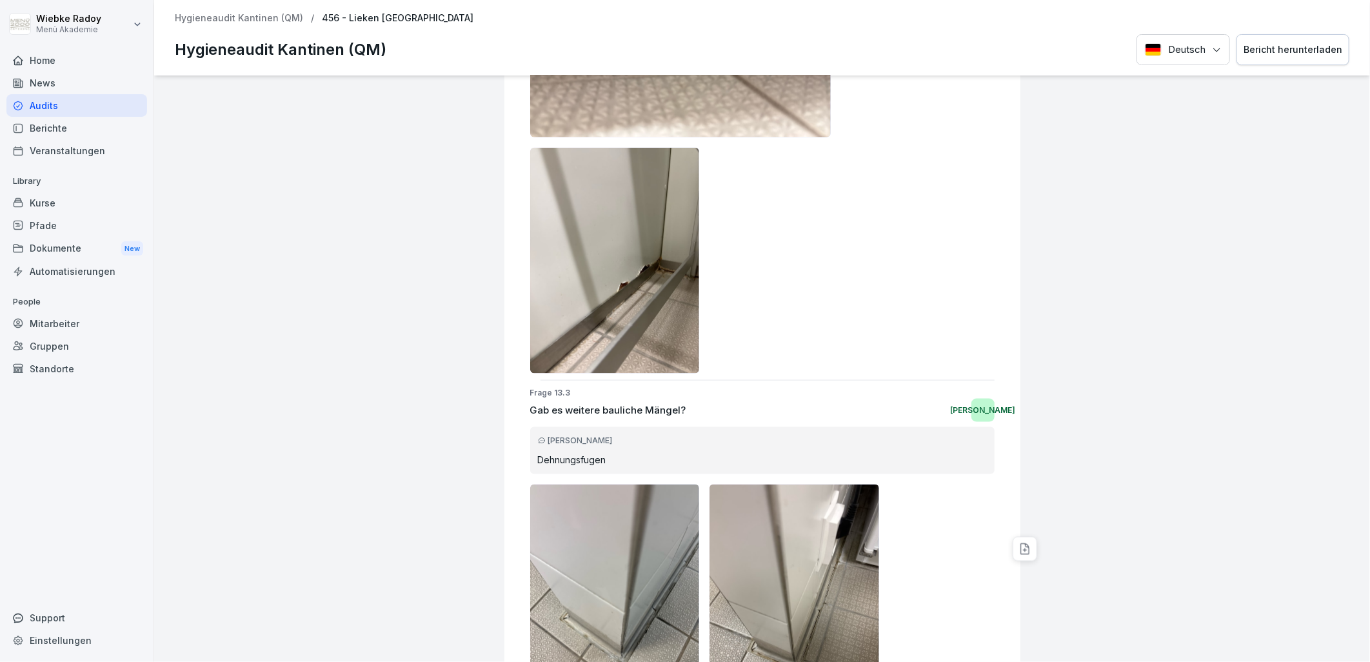
scroll to position [13558, 0]
